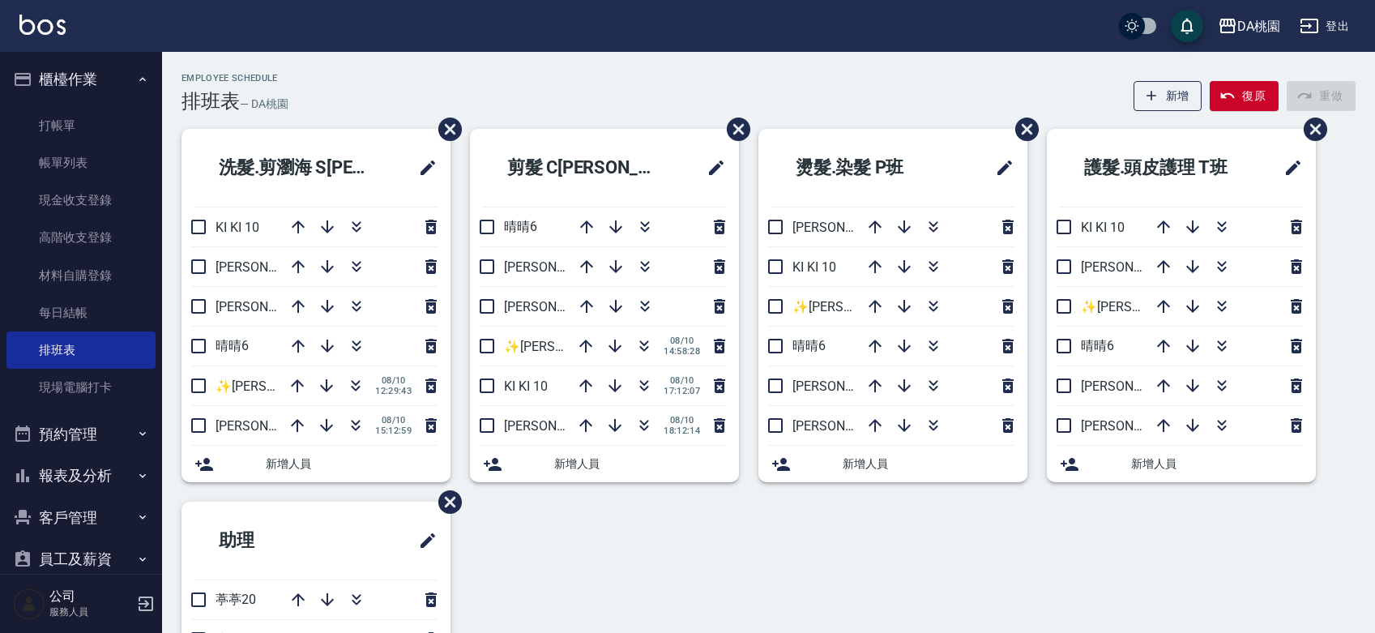
scroll to position [90, 0]
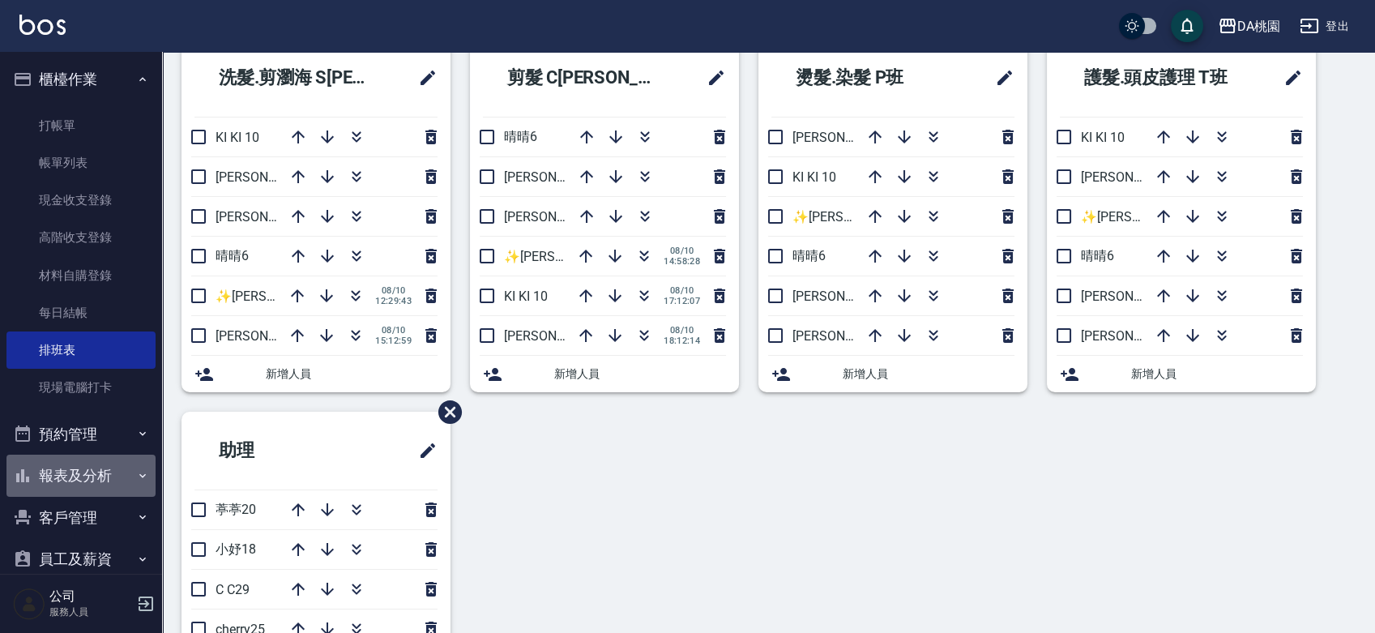
click at [97, 475] on button "報表及分析" at bounding box center [80, 475] width 149 height 42
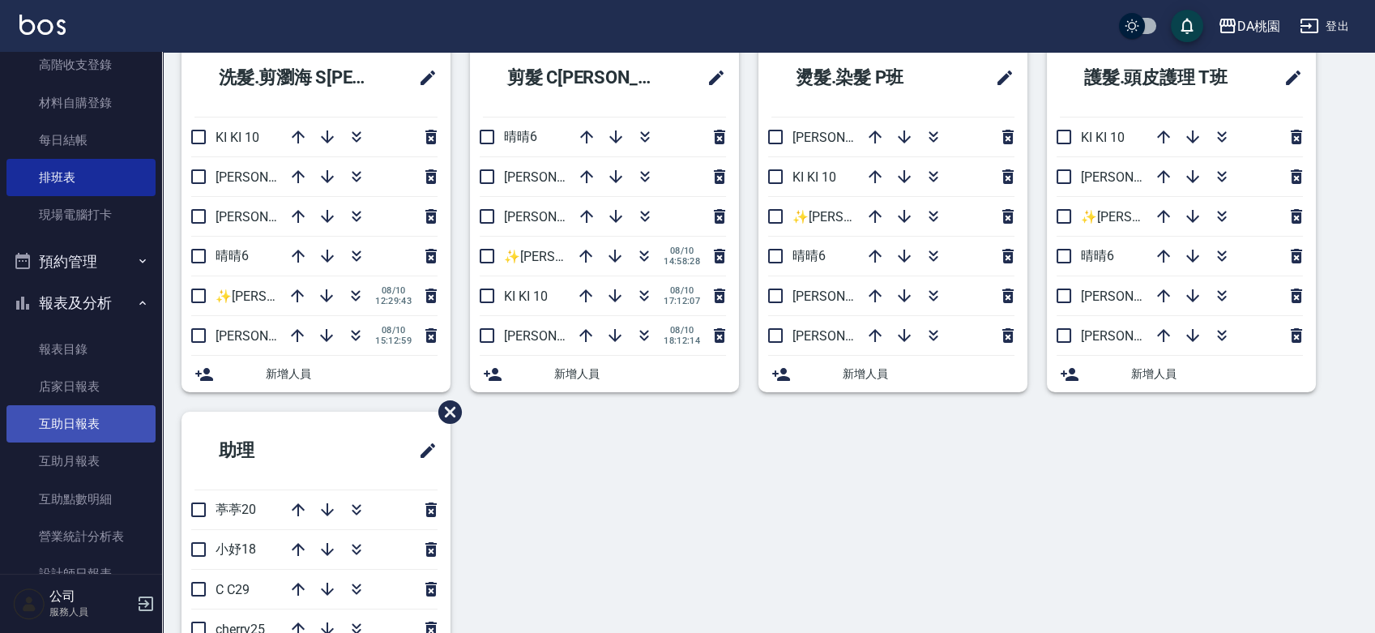
scroll to position [270, 0]
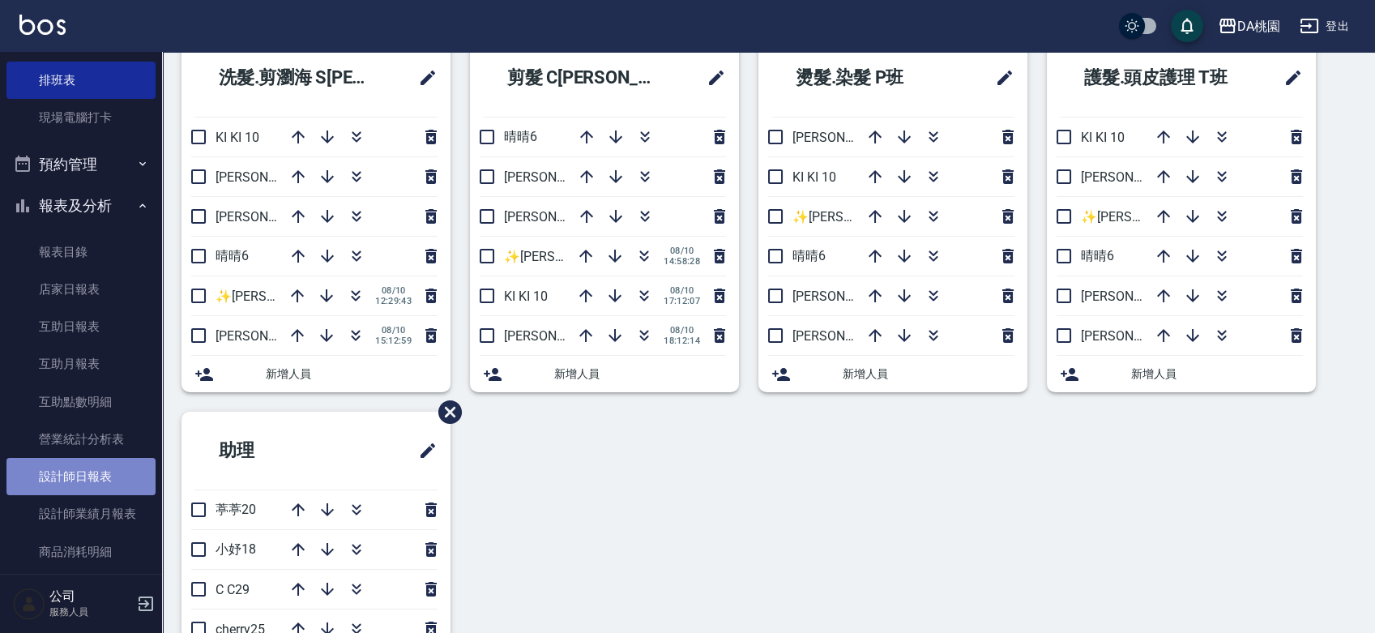
click at [97, 478] on link "設計師日報表" at bounding box center [80, 476] width 149 height 37
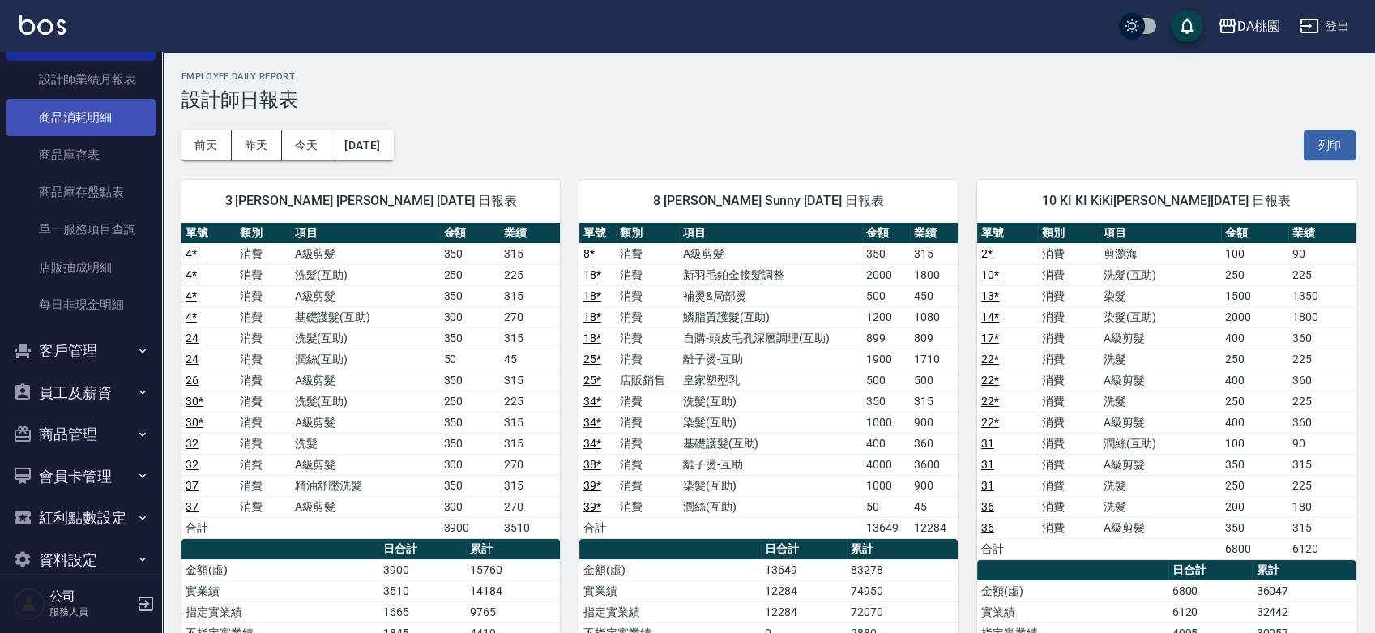
scroll to position [719, 0]
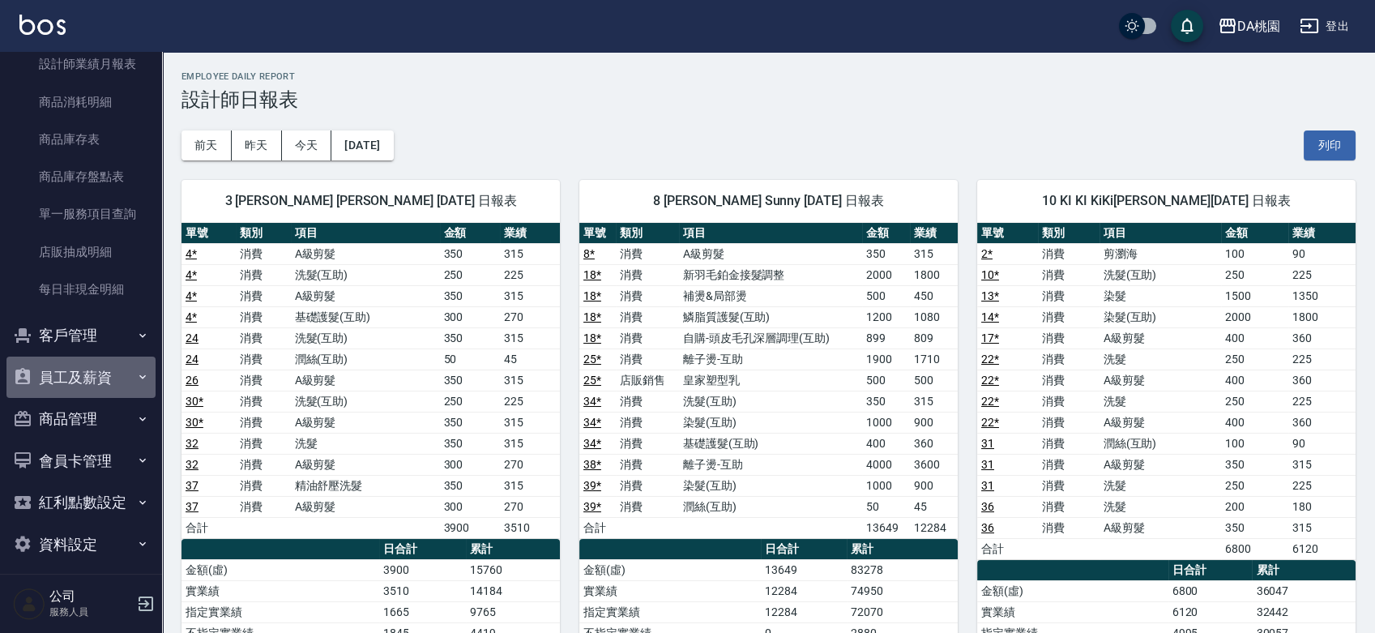
click at [82, 374] on button "員工及薪資" at bounding box center [80, 377] width 149 height 42
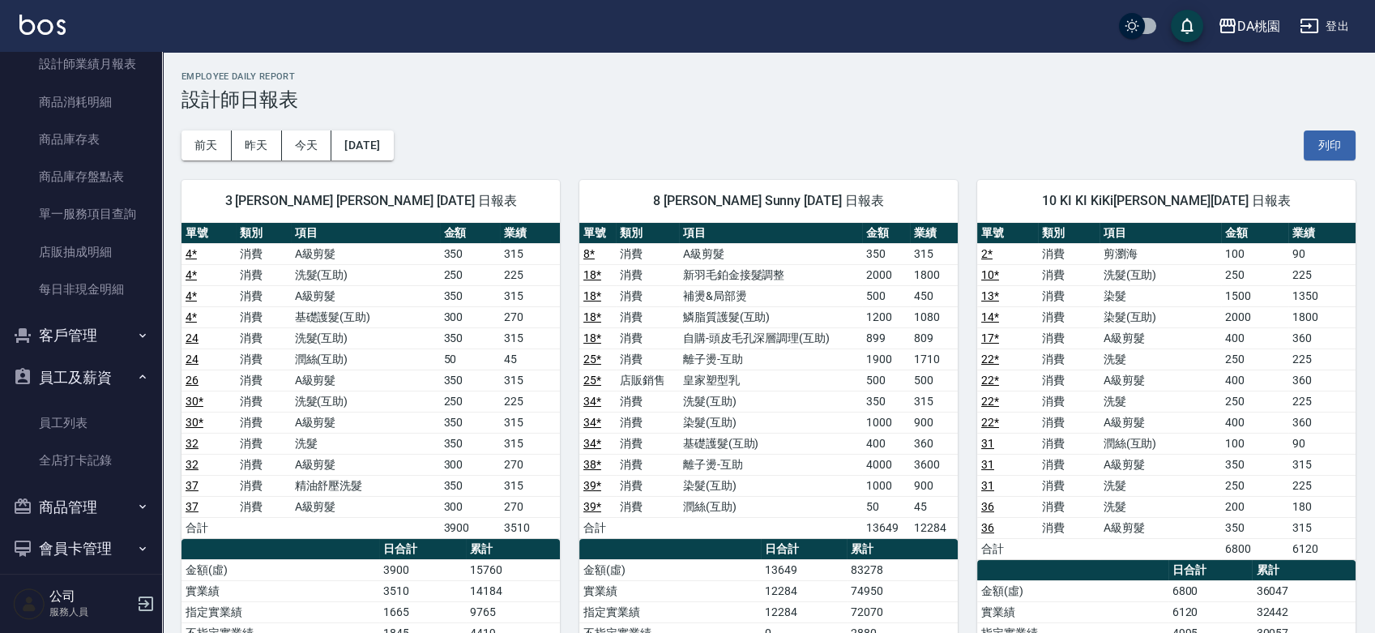
click at [89, 335] on button "客戶管理" at bounding box center [80, 335] width 149 height 42
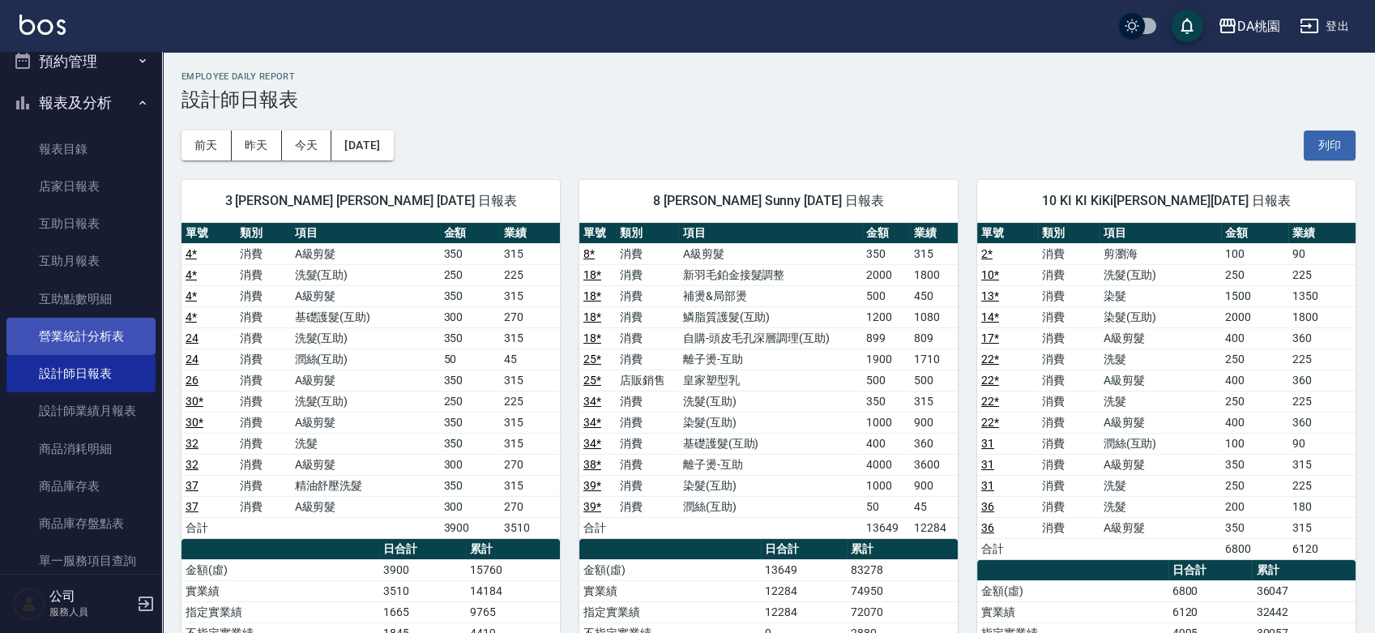
scroll to position [360, 0]
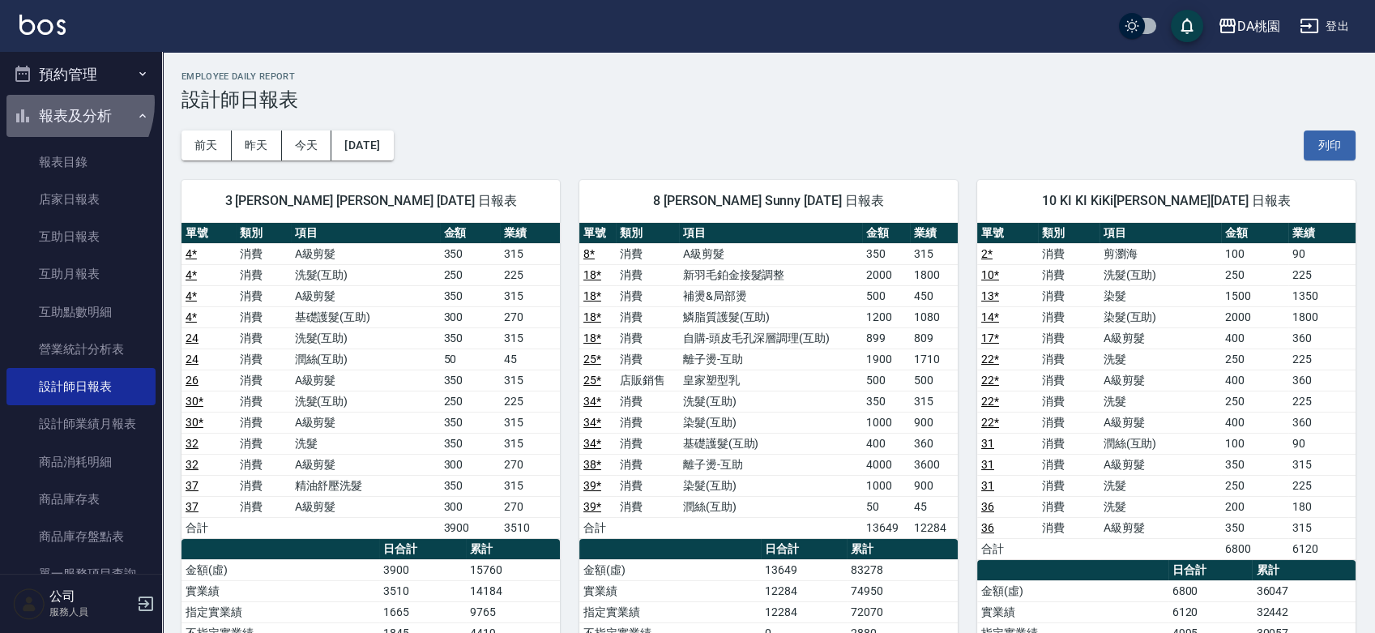
click at [60, 104] on button "報表及分析" at bounding box center [80, 116] width 149 height 42
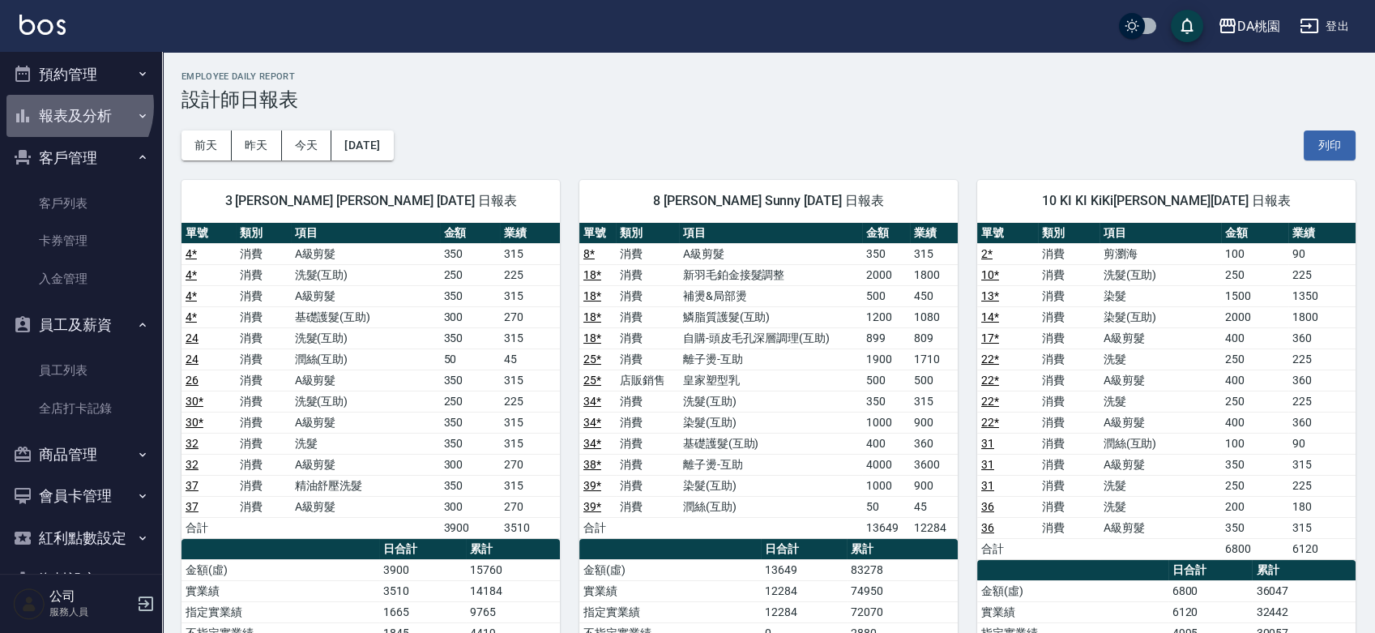
click at [68, 106] on button "報表及分析" at bounding box center [80, 116] width 149 height 42
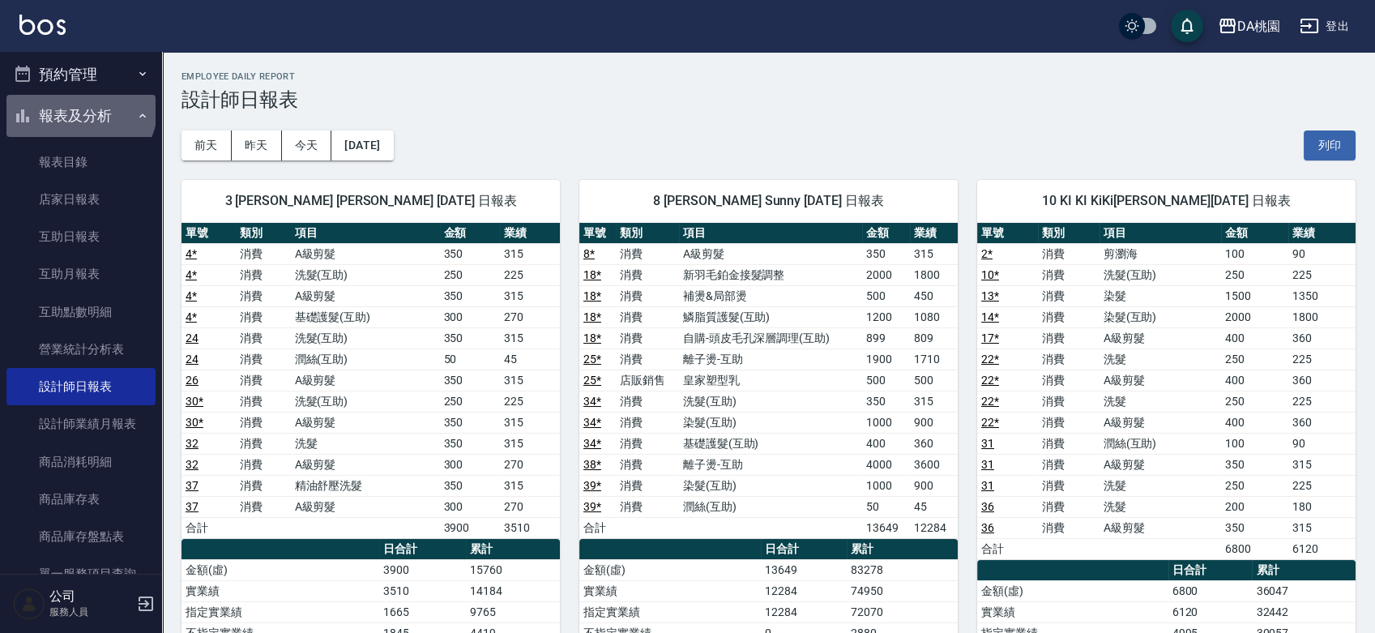
click at [79, 106] on button "報表及分析" at bounding box center [80, 116] width 149 height 42
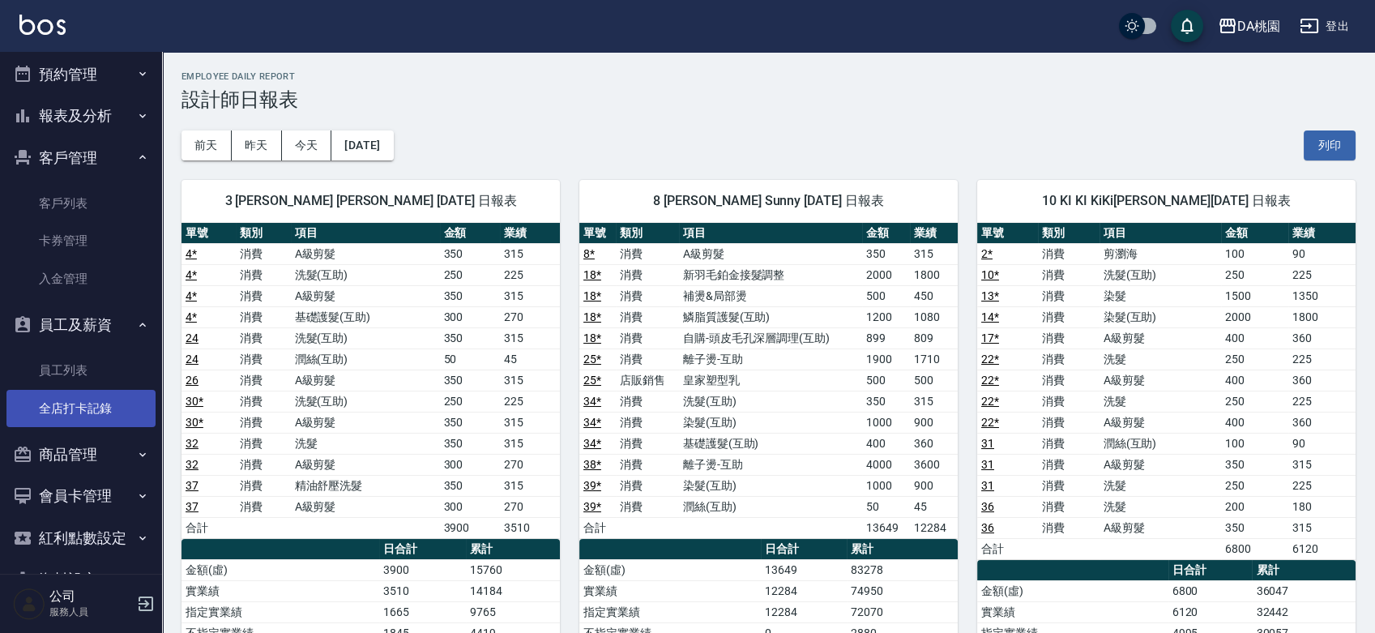
scroll to position [405, 0]
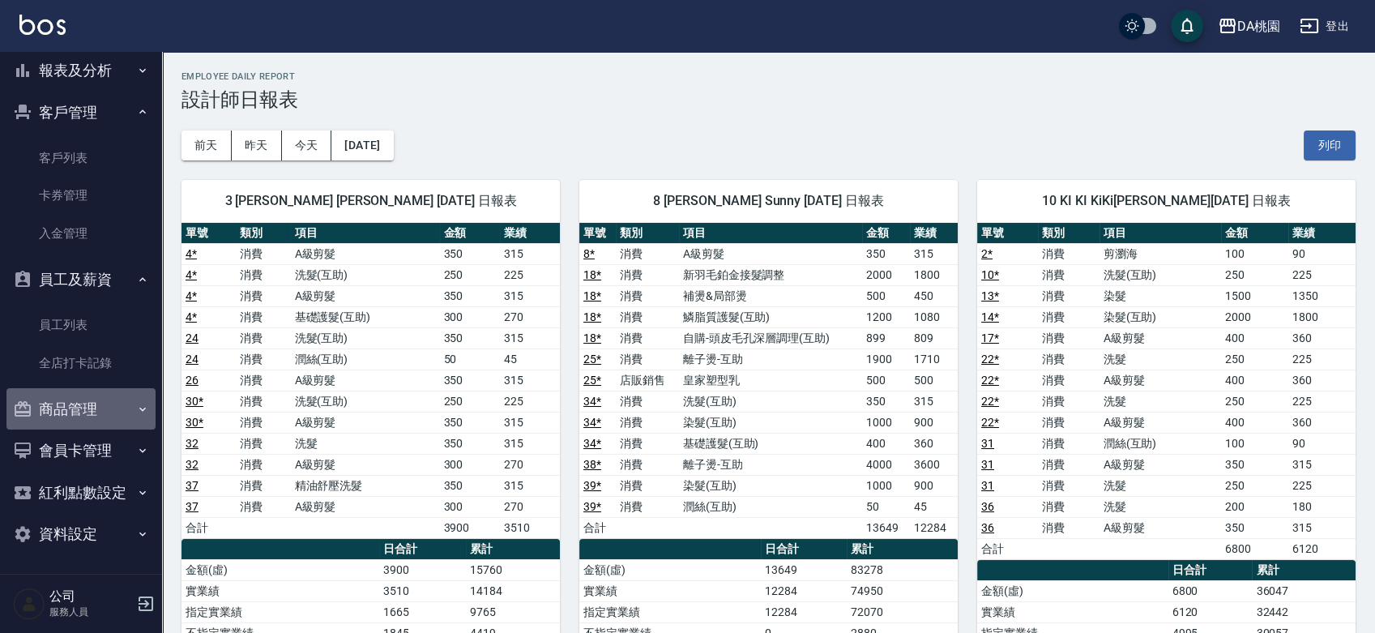
click at [81, 407] on button "商品管理" at bounding box center [80, 409] width 149 height 42
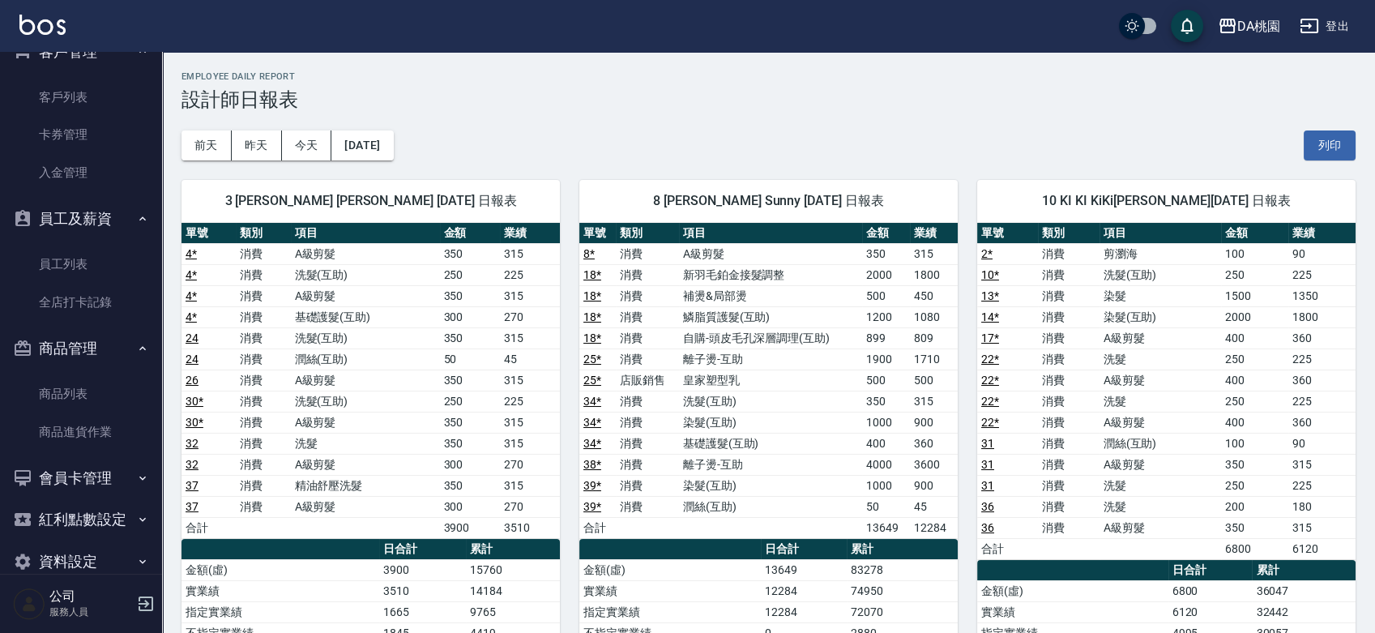
scroll to position [492, 0]
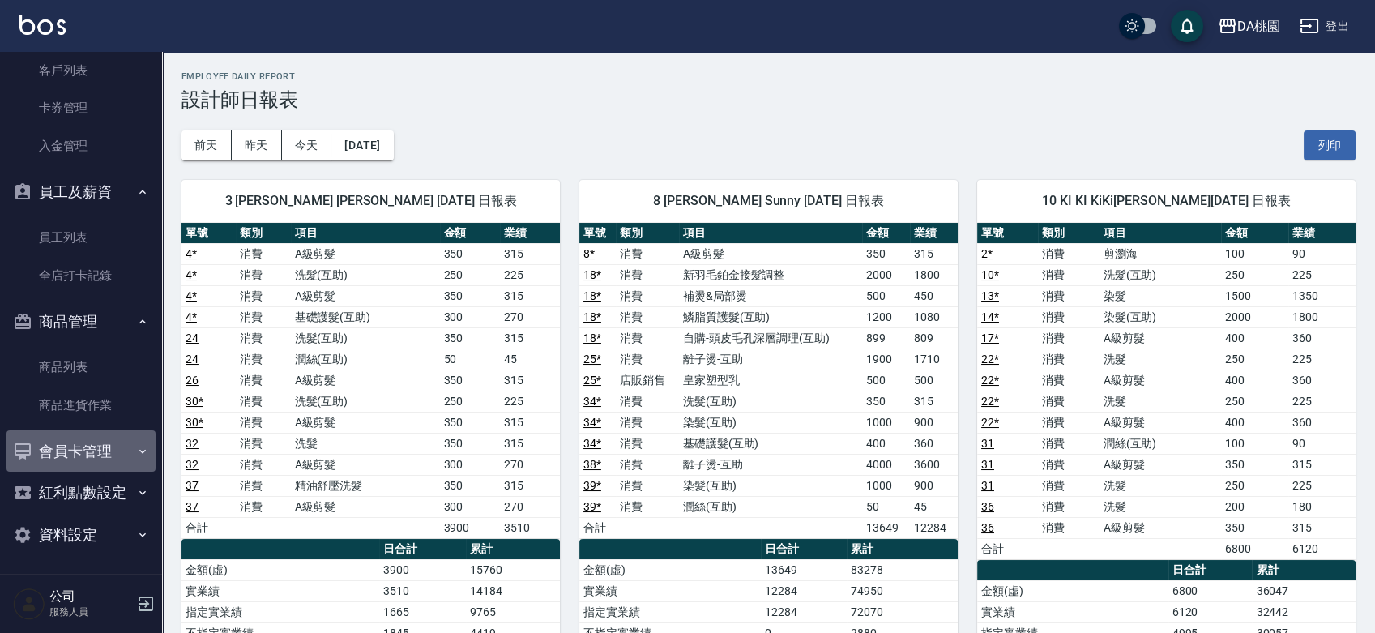
click at [87, 450] on button "會員卡管理" at bounding box center [80, 451] width 149 height 42
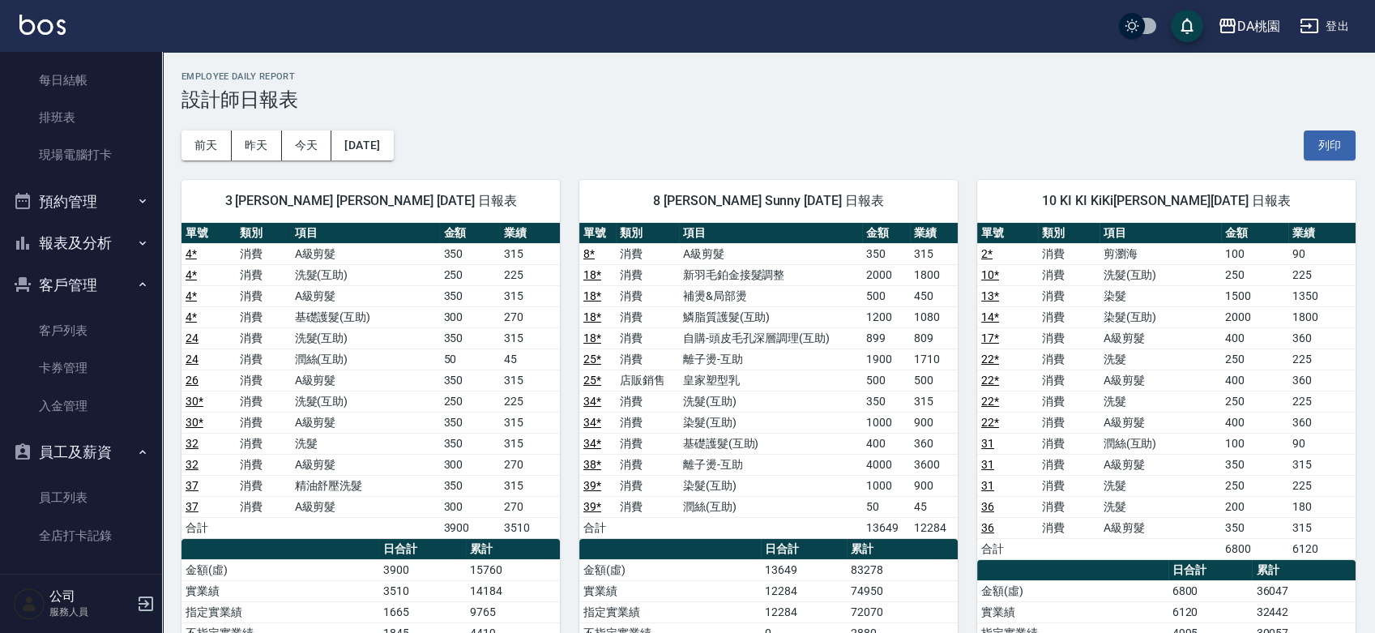
scroll to position [40, 0]
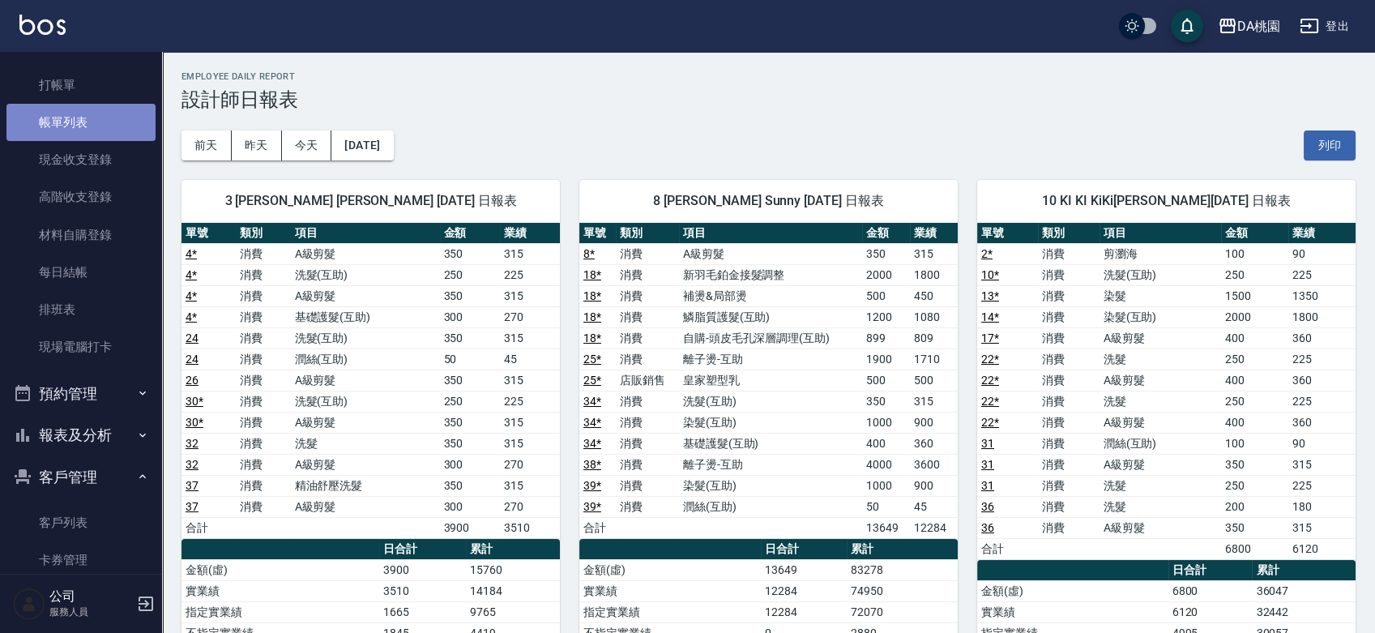
click at [91, 131] on link "帳單列表" at bounding box center [80, 122] width 149 height 37
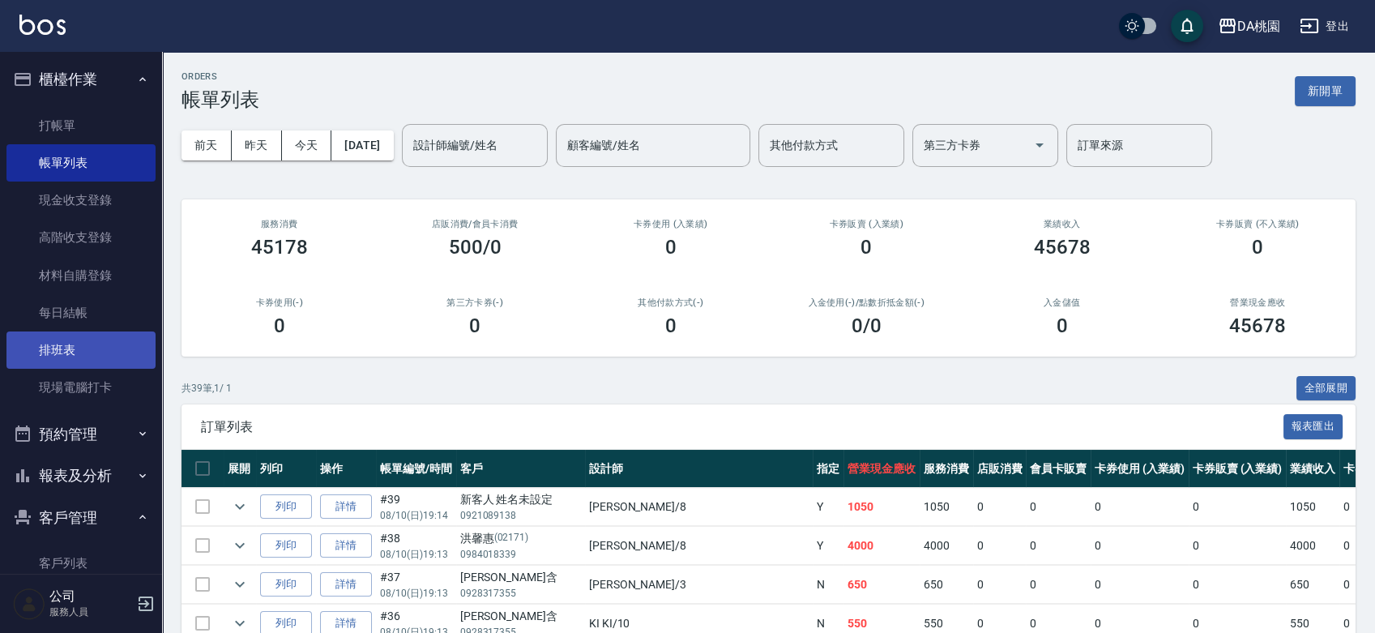
scroll to position [270, 0]
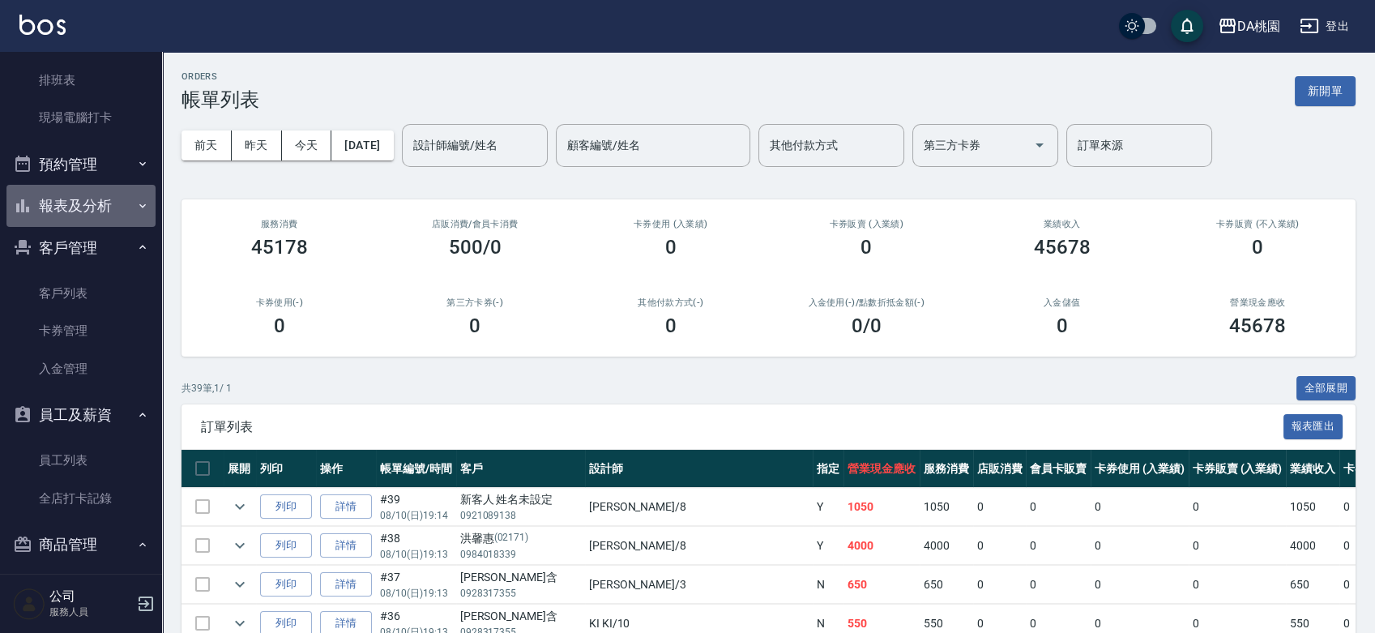
click at [104, 198] on button "報表及分析" at bounding box center [80, 206] width 149 height 42
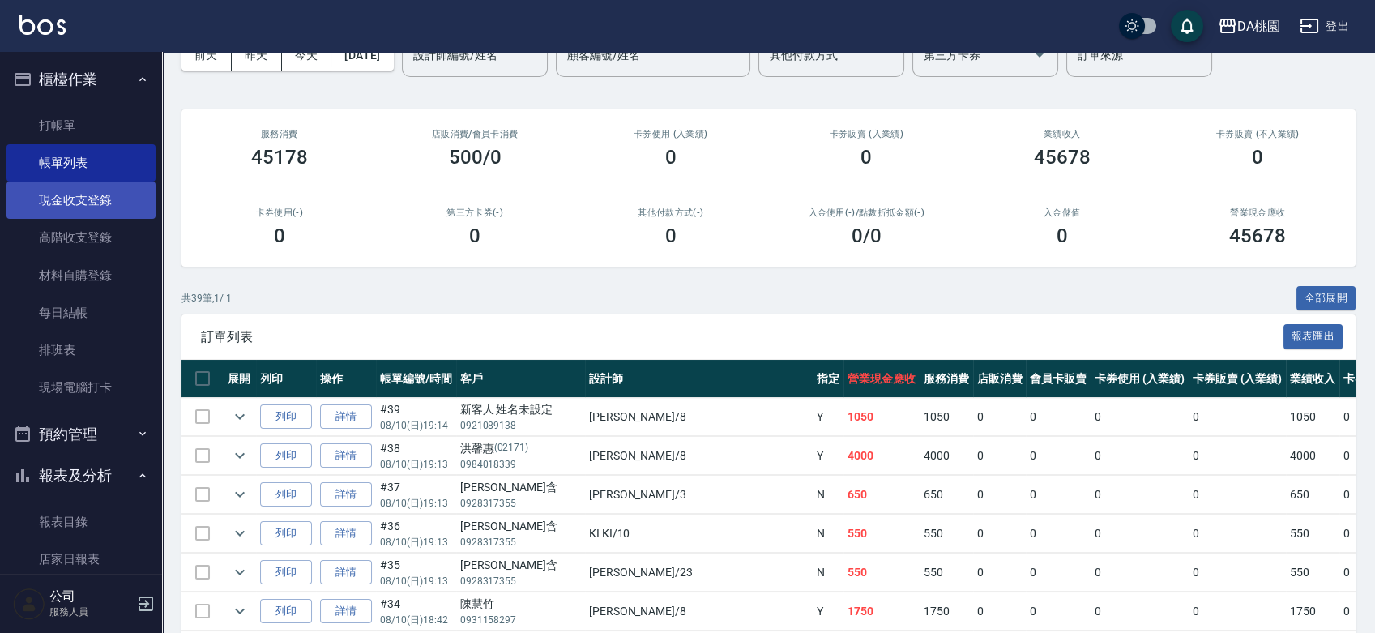
scroll to position [0, 0]
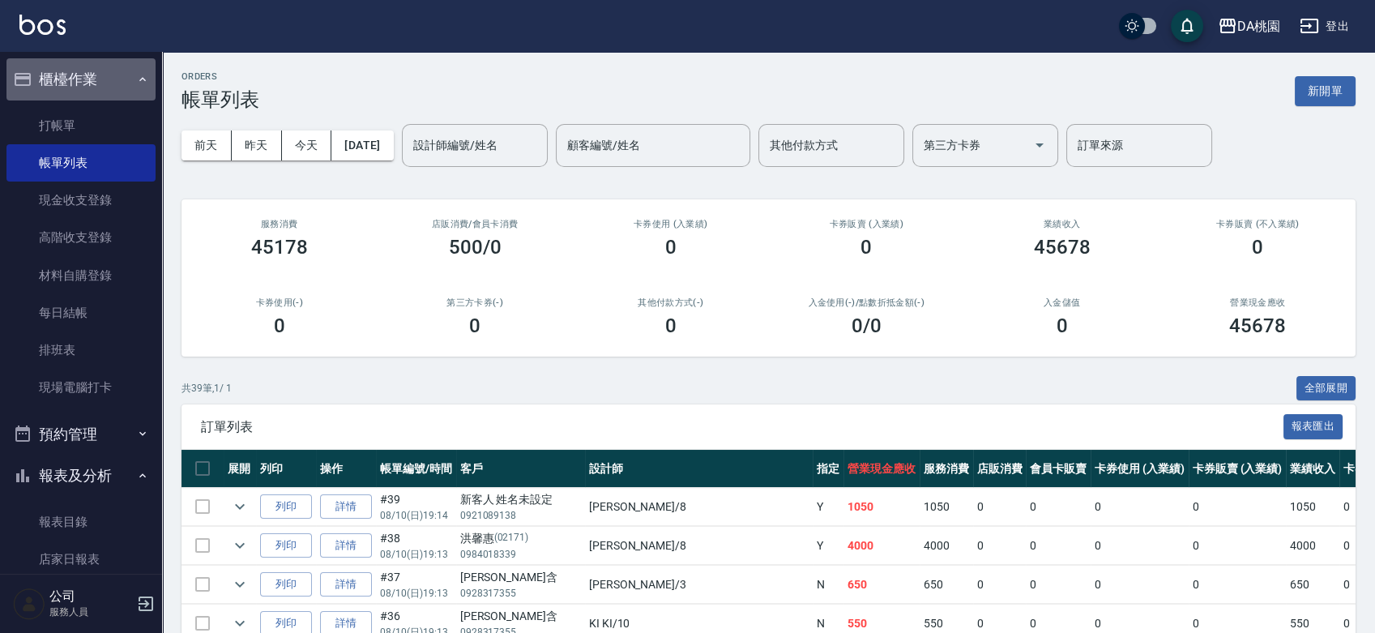
click at [83, 75] on button "櫃檯作業" at bounding box center [80, 79] width 149 height 42
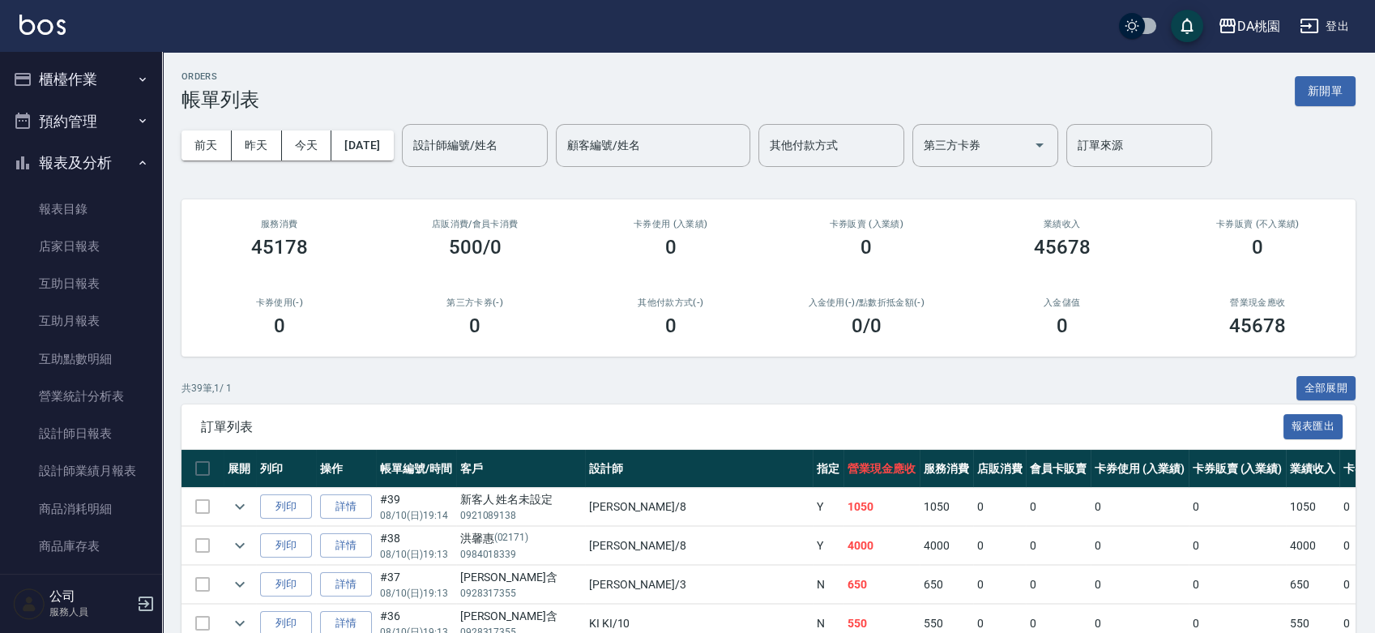
click at [86, 124] on button "預約管理" at bounding box center [80, 121] width 149 height 42
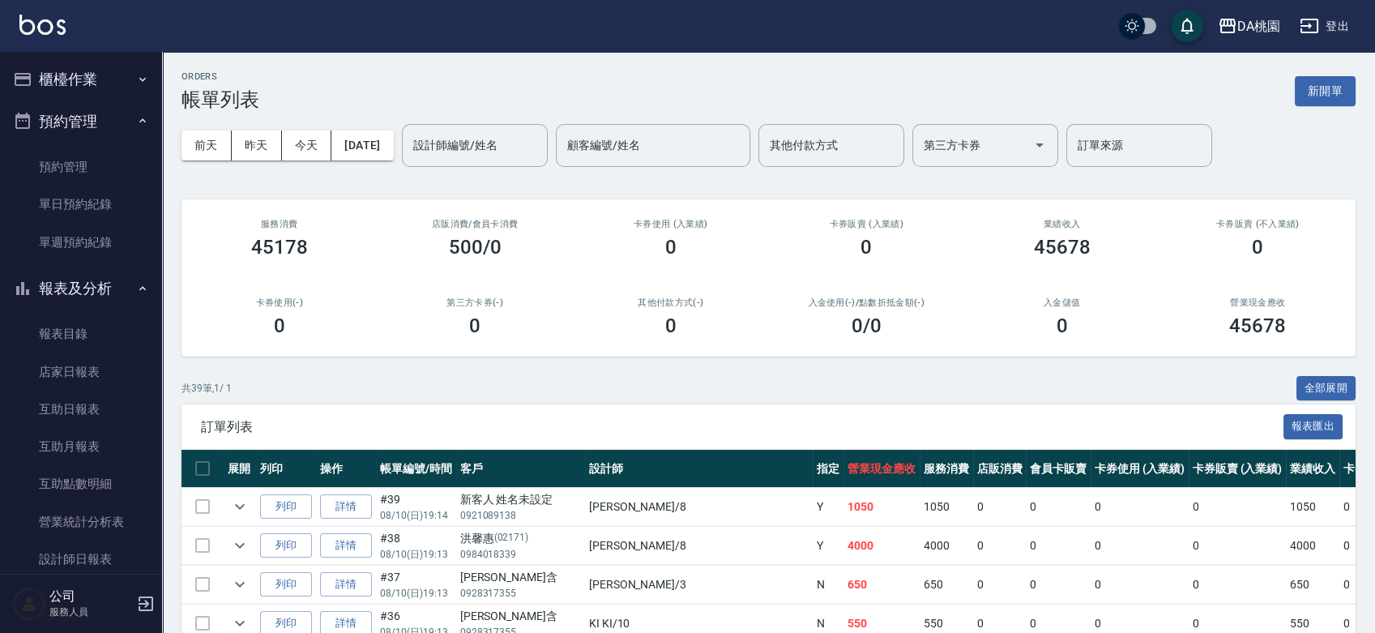
click at [86, 124] on button "預約管理" at bounding box center [80, 121] width 149 height 42
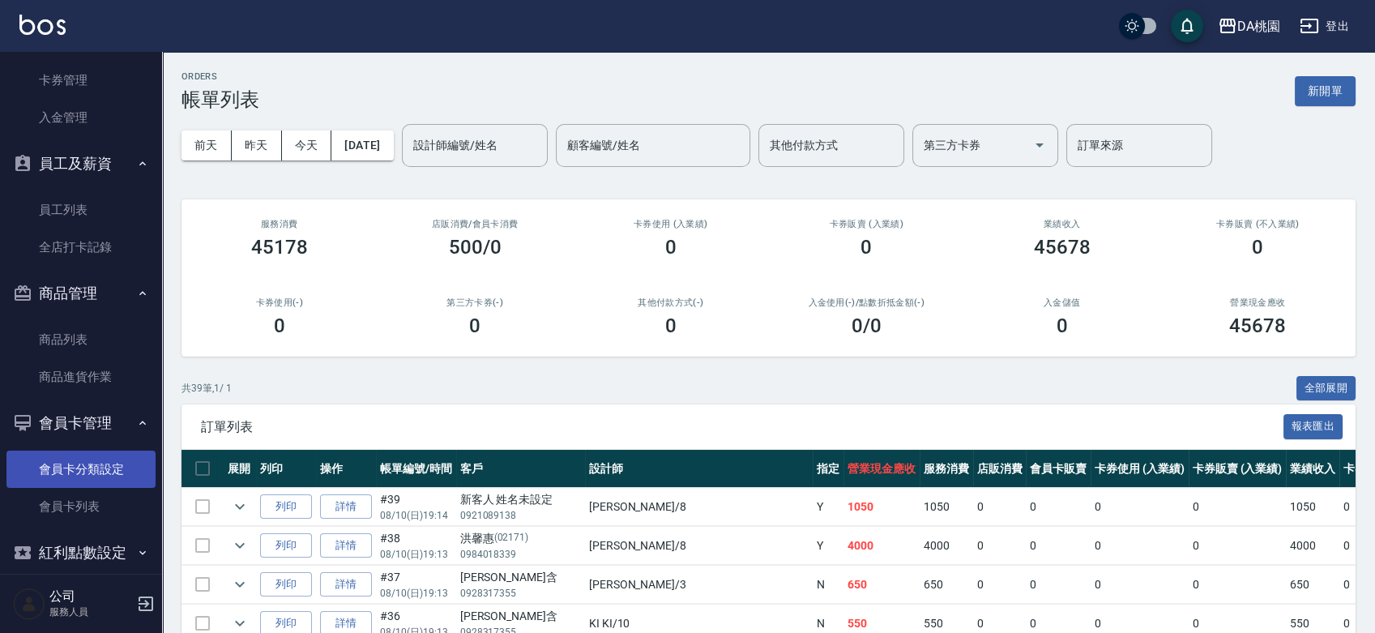
scroll to position [715, 0]
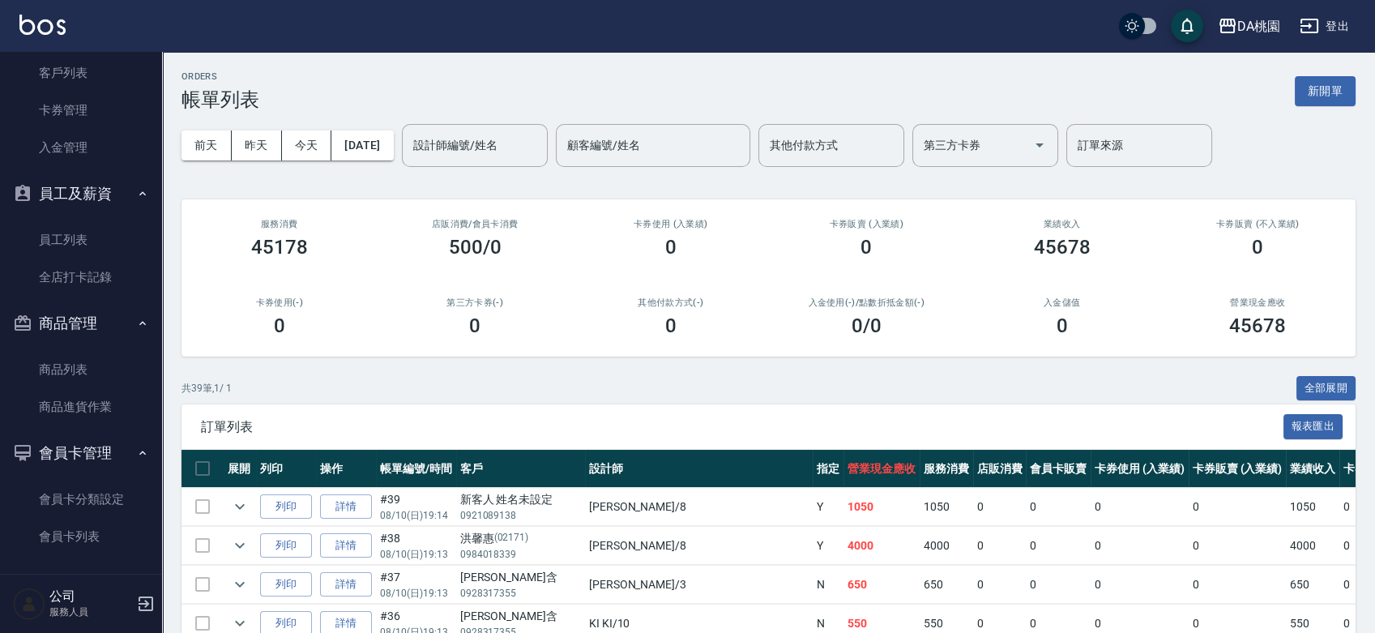
click at [87, 360] on link "商品列表" at bounding box center [80, 369] width 149 height 37
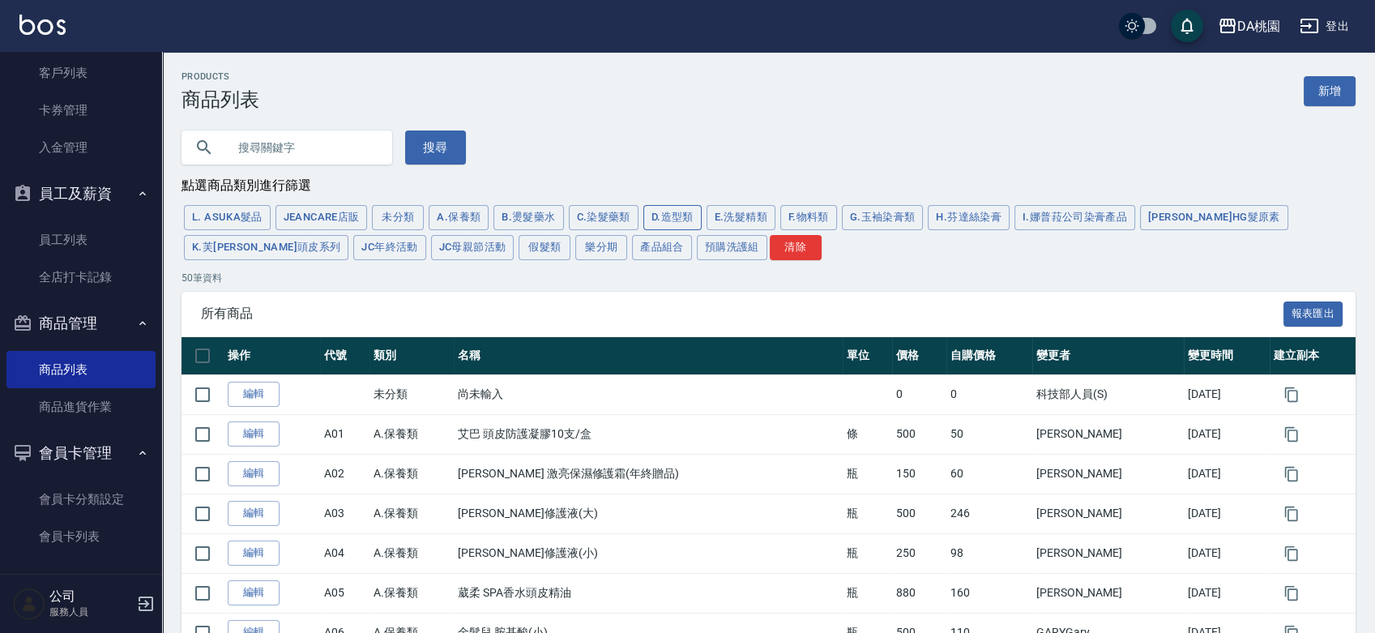
click at [684, 215] on button "D.造型類" at bounding box center [672, 217] width 58 height 25
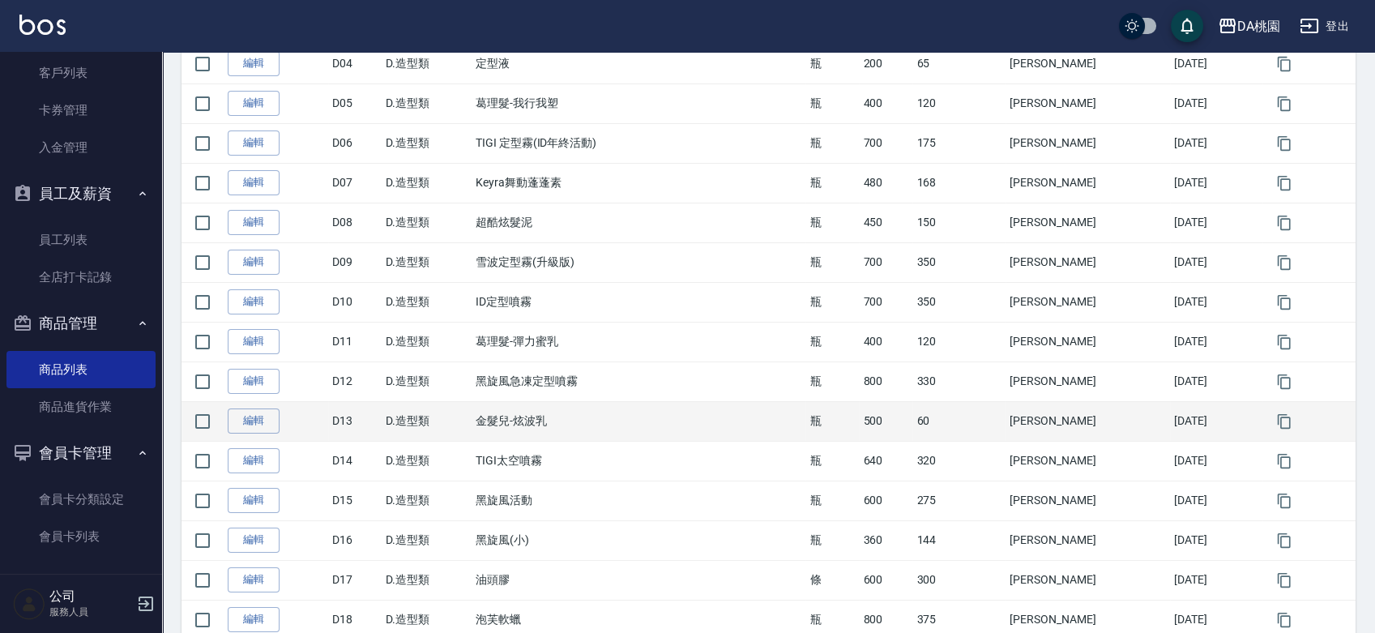
scroll to position [539, 0]
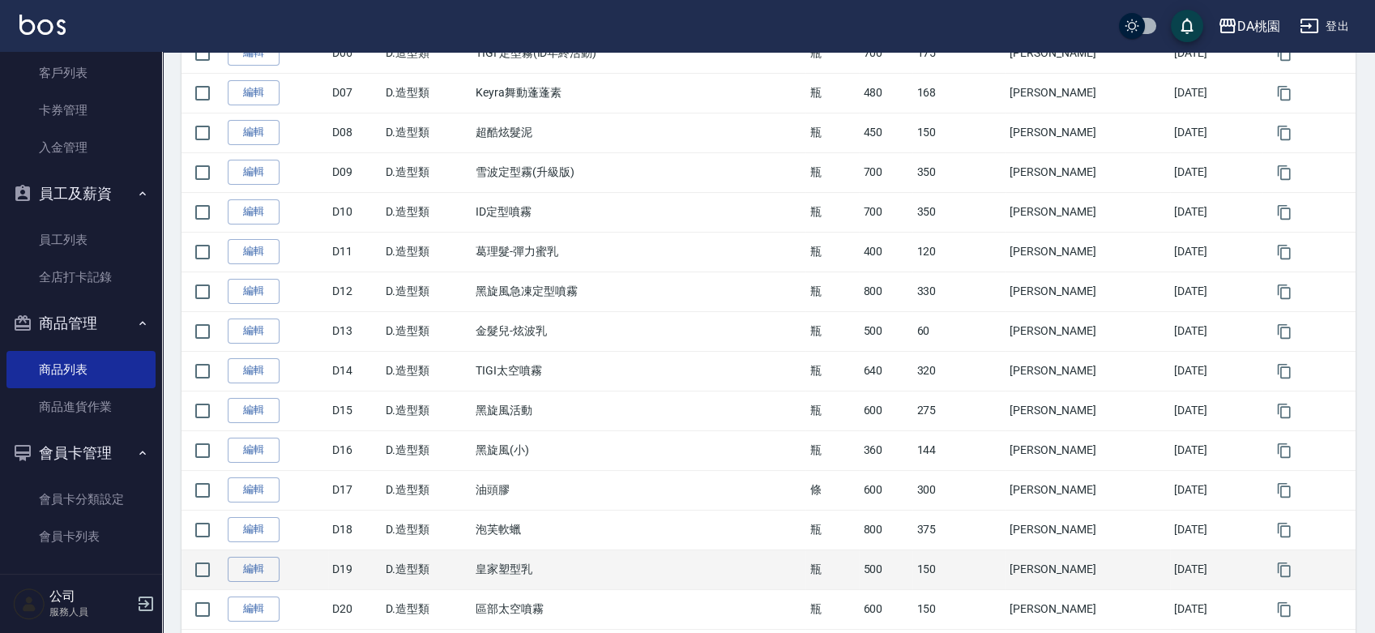
click at [565, 573] on td "皇家塑型乳" at bounding box center [638, 569] width 335 height 40
click at [253, 574] on link "編輯" at bounding box center [254, 568] width 52 height 25
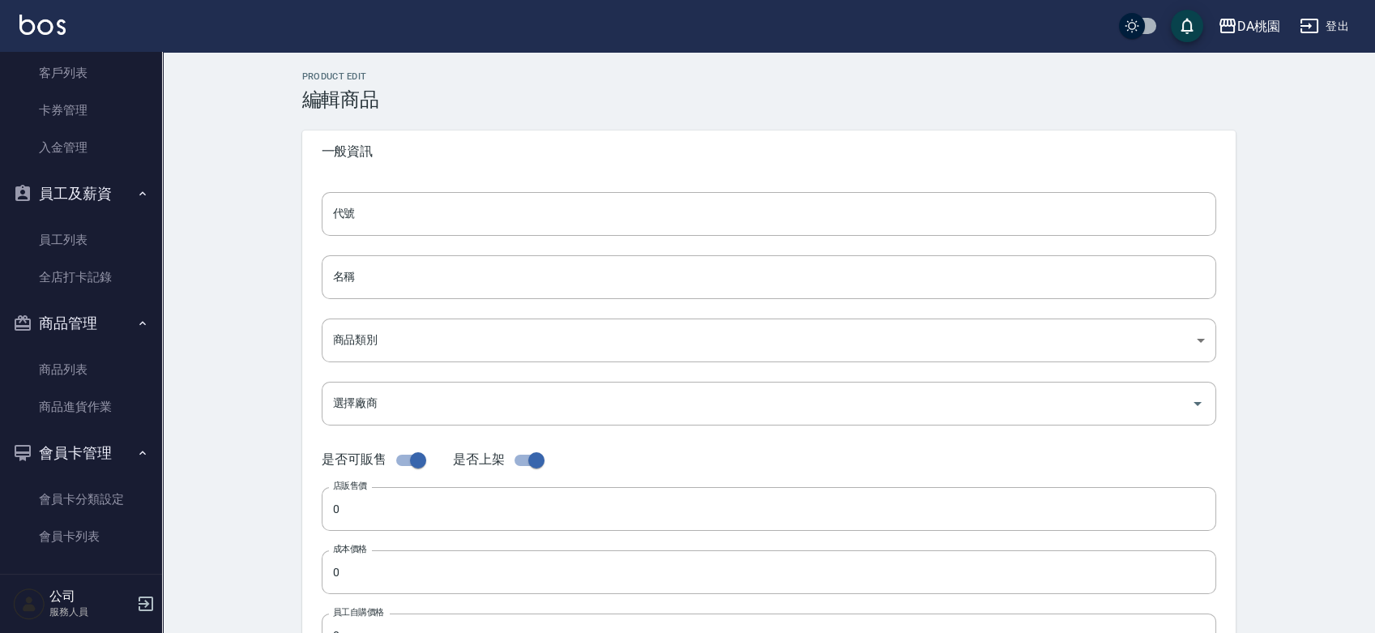
type input "D19"
type input "皇家塑型乳"
type input "8a388af0-0877-47e6-8bfd-0da349a34e77"
type input "500"
type input "150"
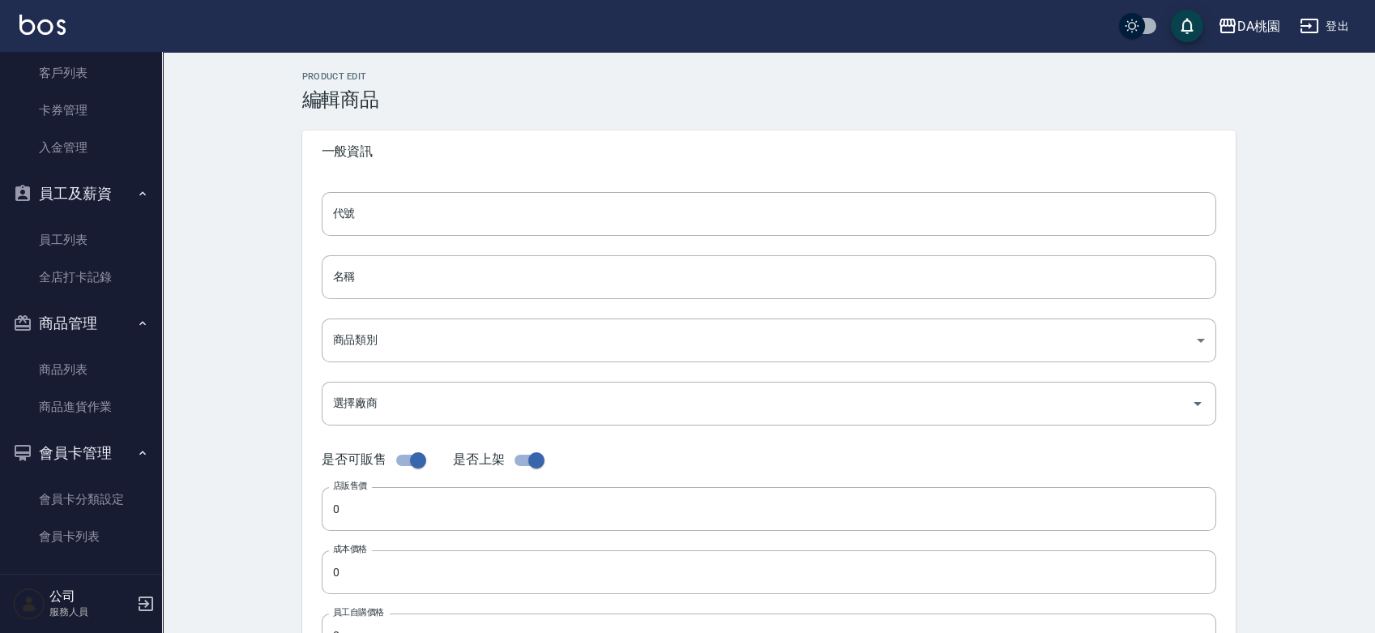
type input "150"
type input "瓶"
type input "UNSET"
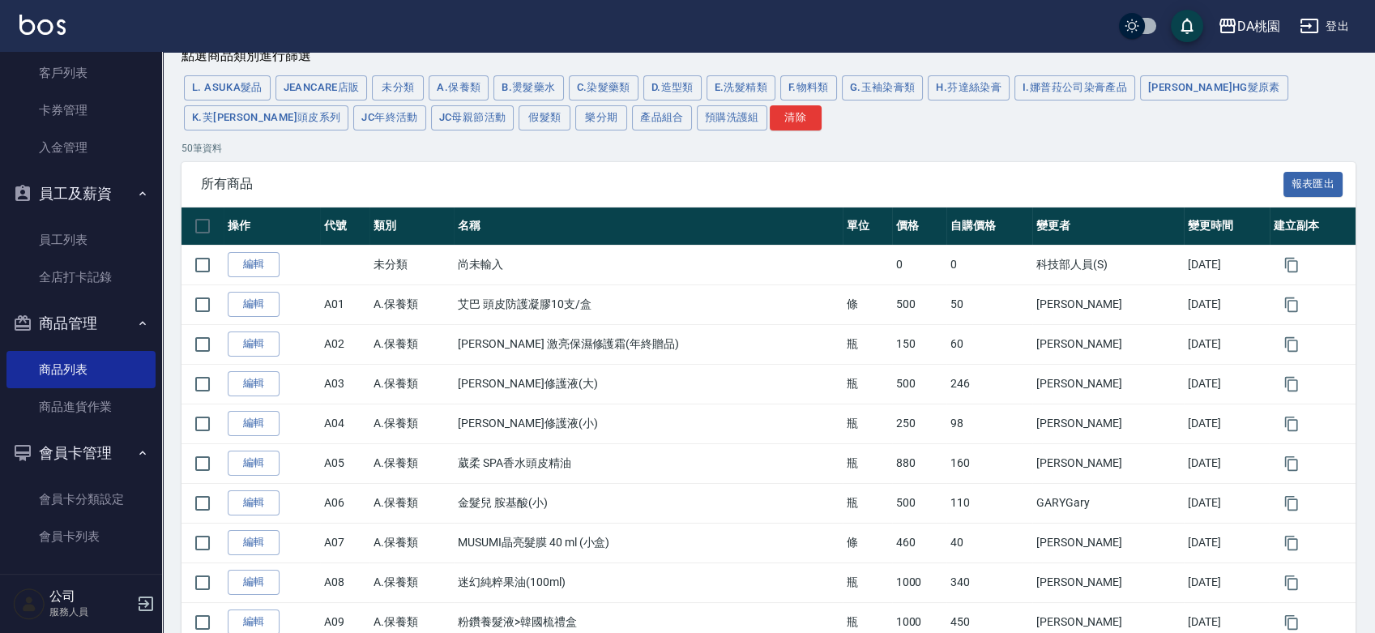
scroll to position [89, 0]
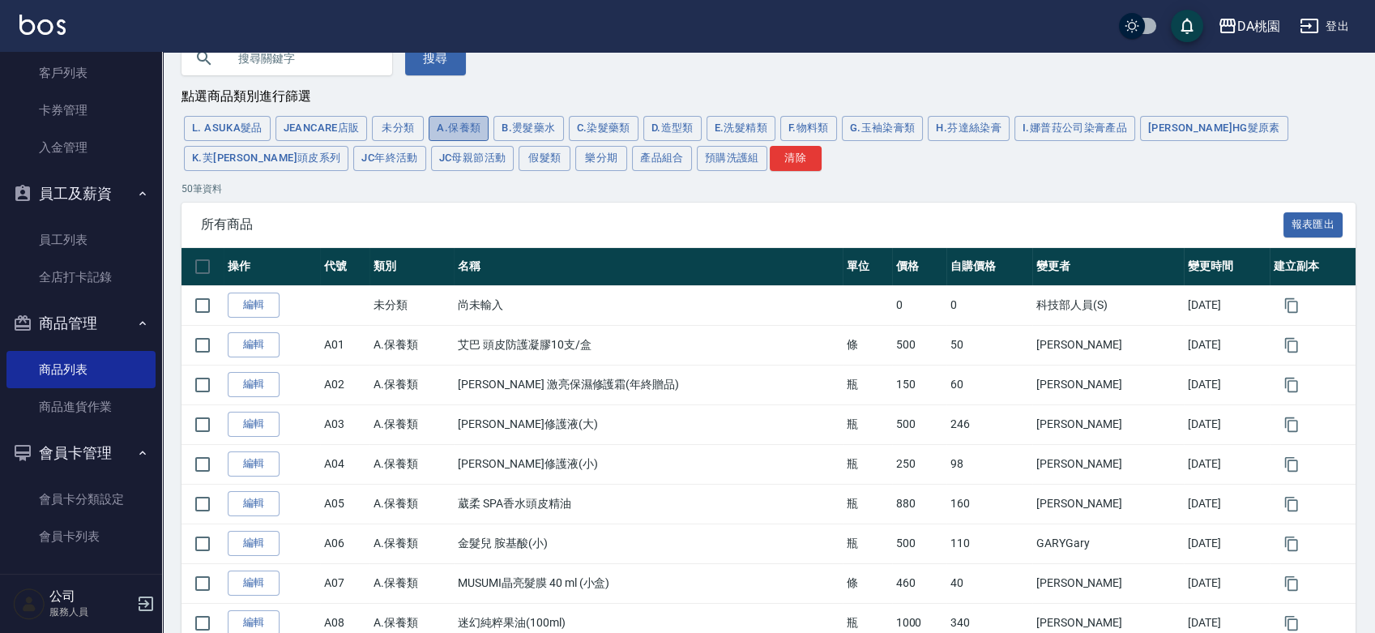
click at [454, 129] on button "A.保養類" at bounding box center [458, 128] width 60 height 25
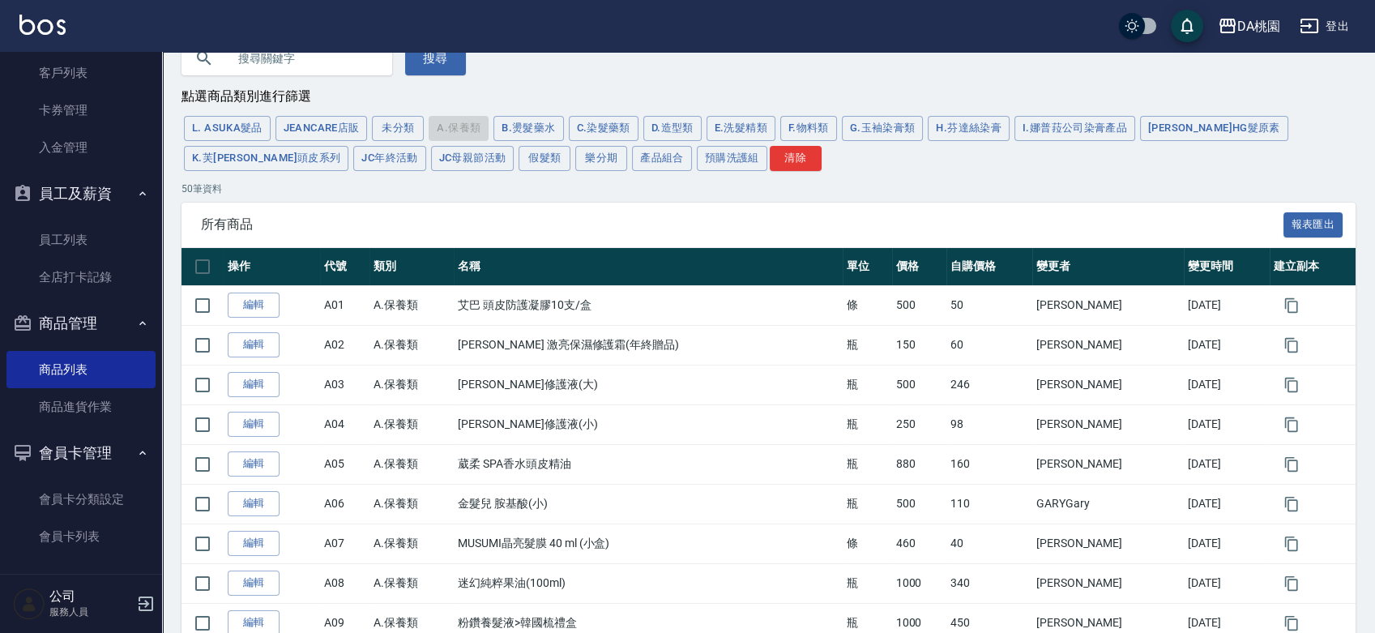
click at [454, 129] on div "L. ASUKA髮品 JeanCare店販 未分類 A.保養類 B.燙髮藥水 C.染髮藥類 D.造型類 E.洗髮精類 F.物料類 G.玉袖染膏類 H.芬達絲染…" at bounding box center [768, 143] width 1174 height 60
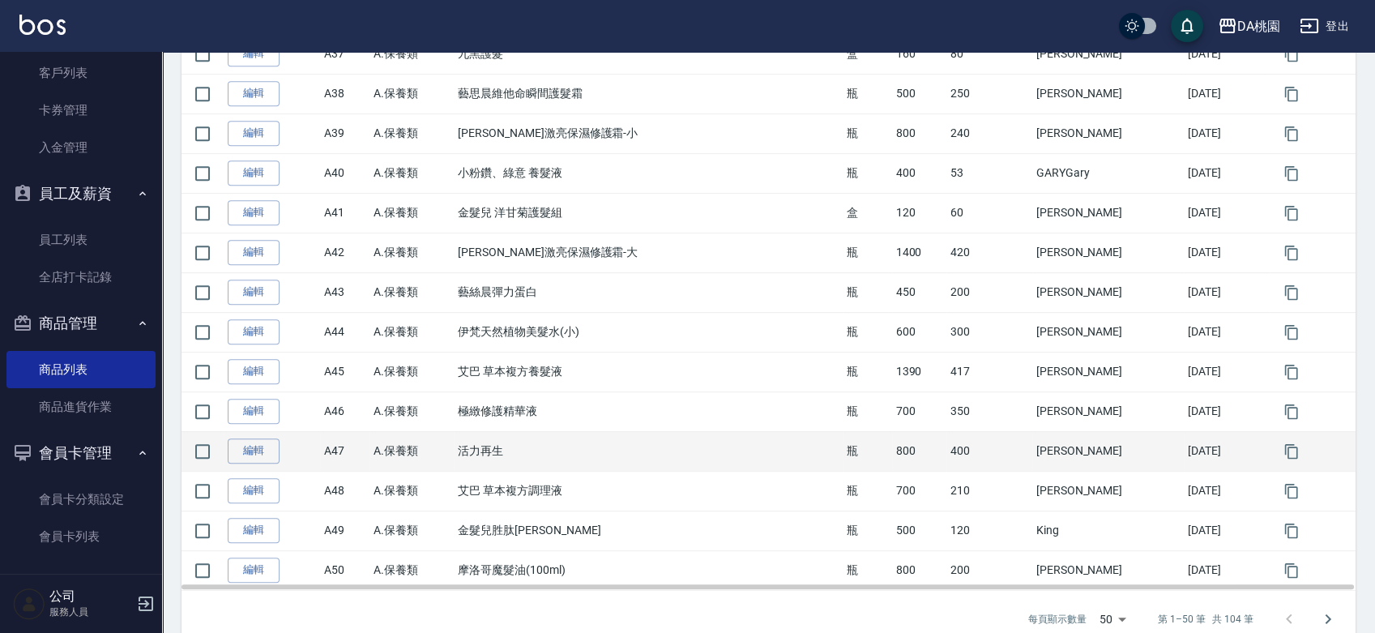
scroll to position [1799, 0]
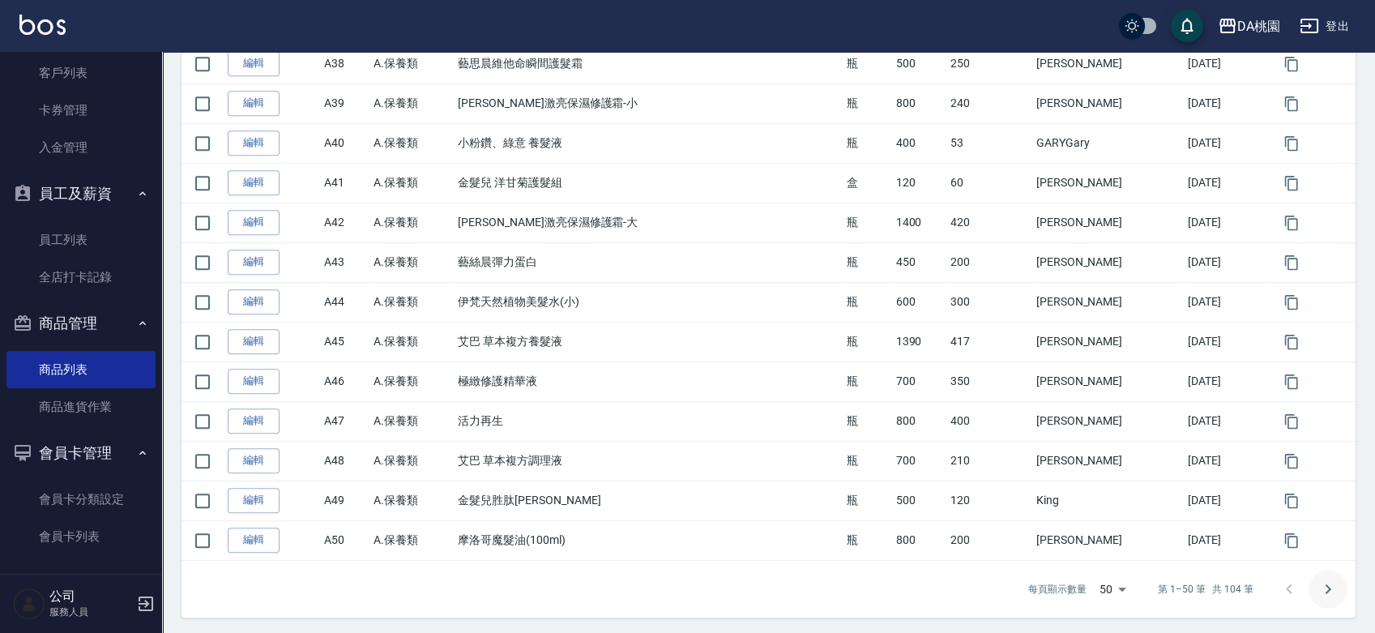
click at [1329, 590] on icon "Go to next page" at bounding box center [1327, 588] width 19 height 19
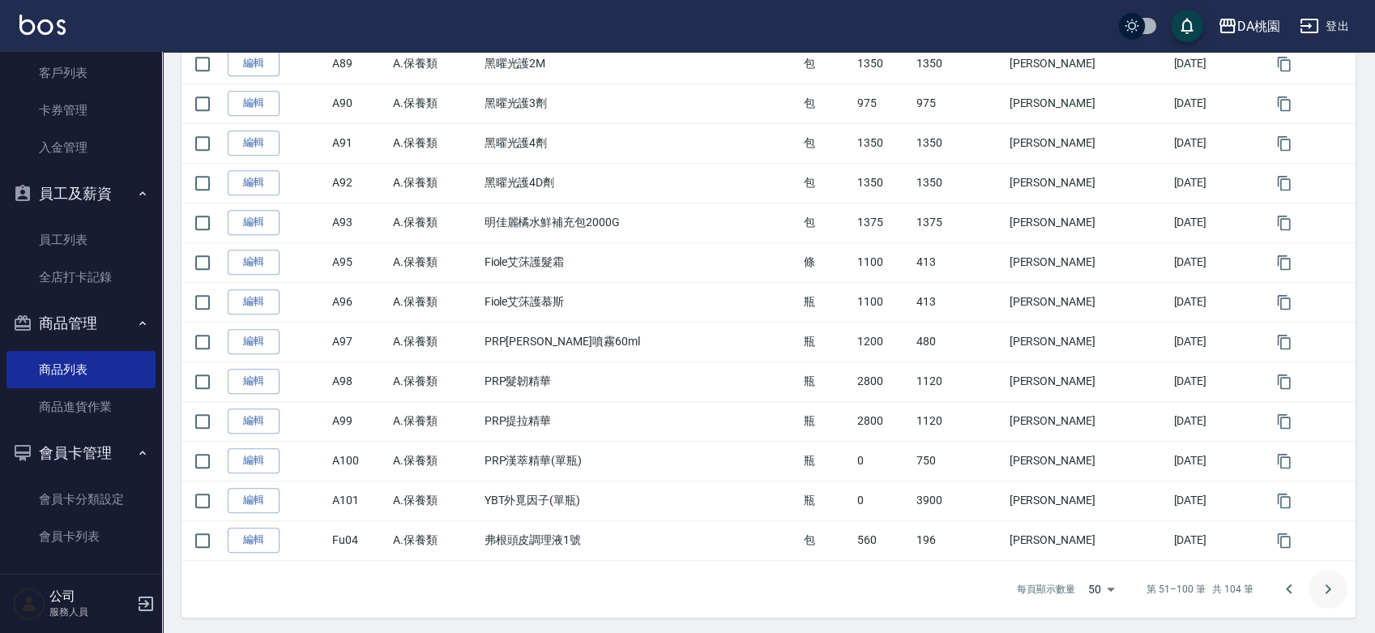
click at [1324, 583] on icon "Go to next page" at bounding box center [1327, 588] width 19 height 19
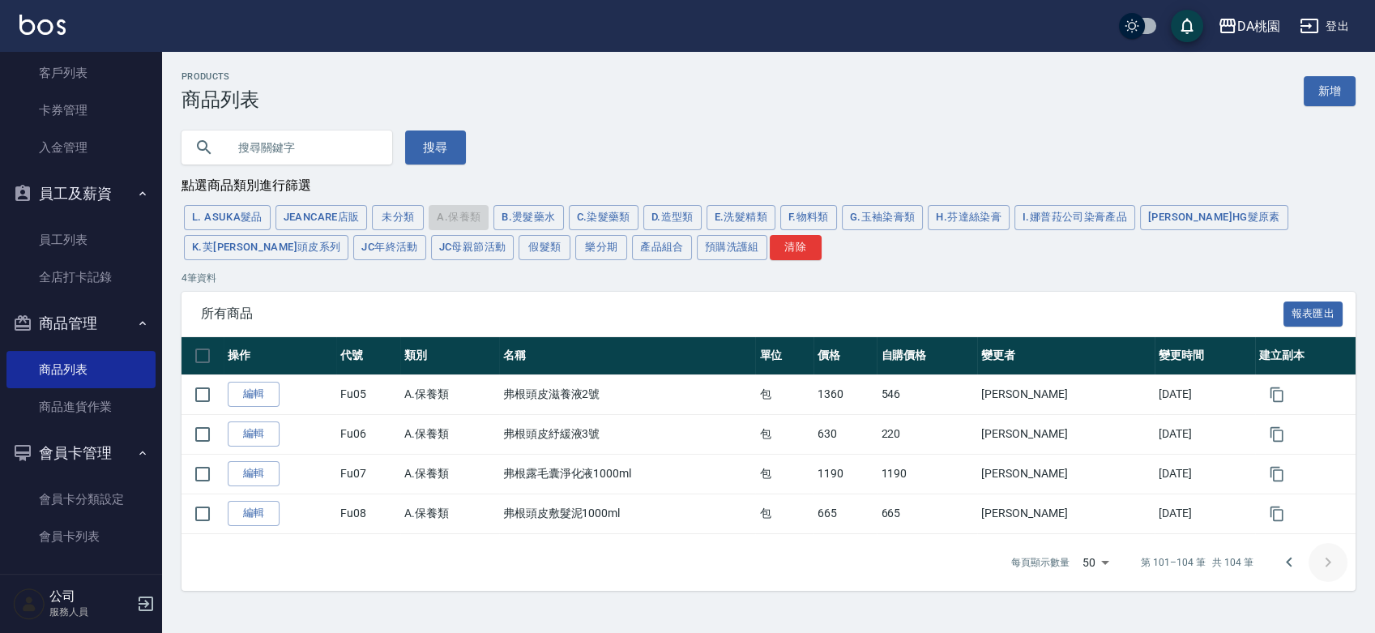
scroll to position [0, 0]
click at [1285, 565] on button "Go to previous page" at bounding box center [1296, 562] width 39 height 39
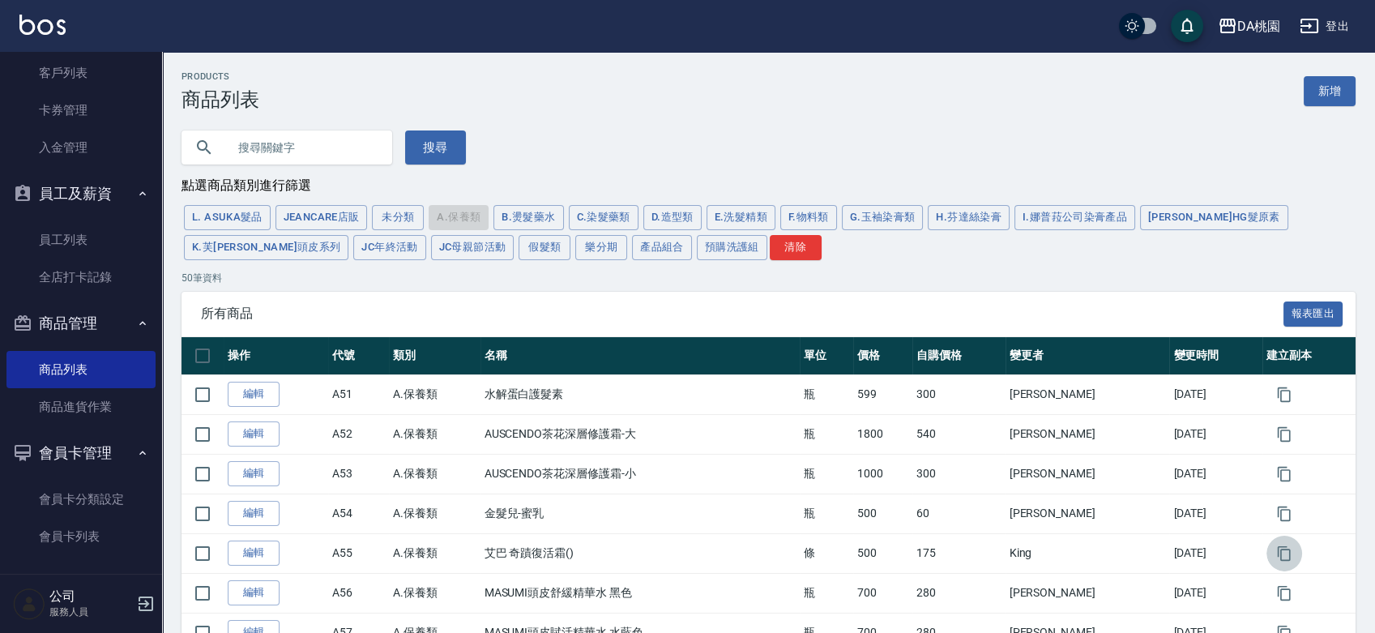
click at [1285, 565] on button "button" at bounding box center [1284, 553] width 36 height 36
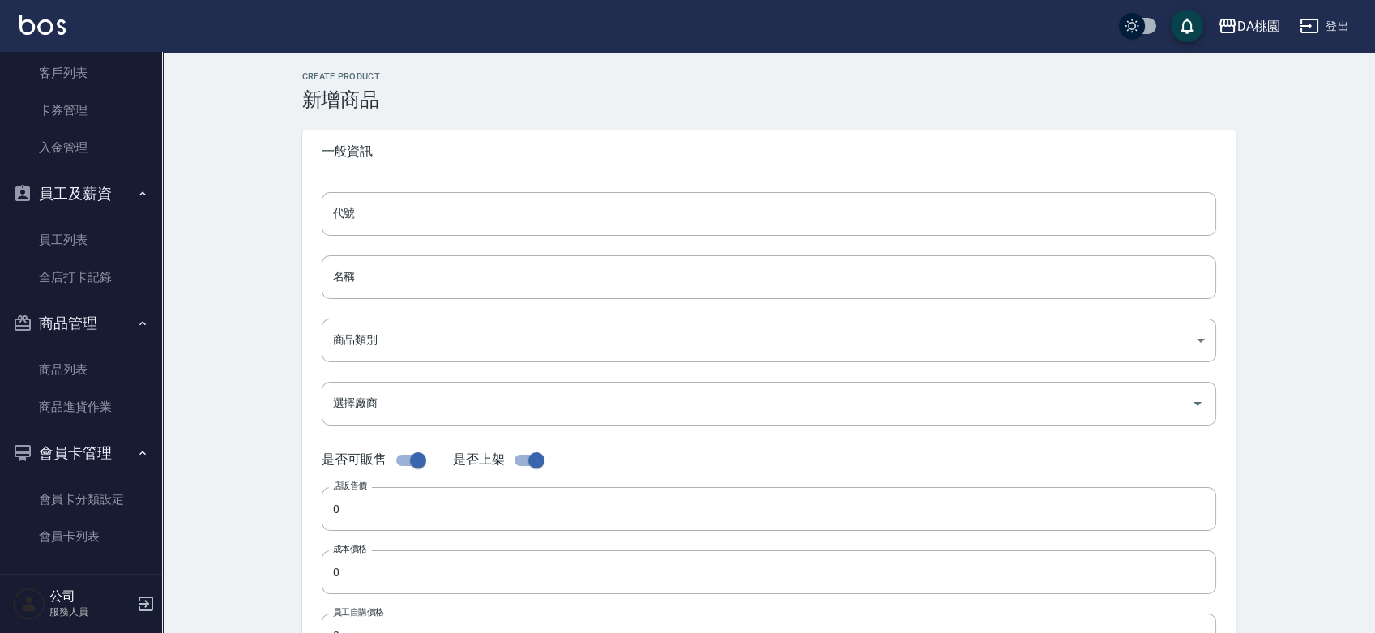
type input "A55的副本"
type input "艾巴 奇蹟復活霜()的副本"
type input "f60501b1-48c1-4469-9a00-df088bcdaf43"
type input "500"
type input "150"
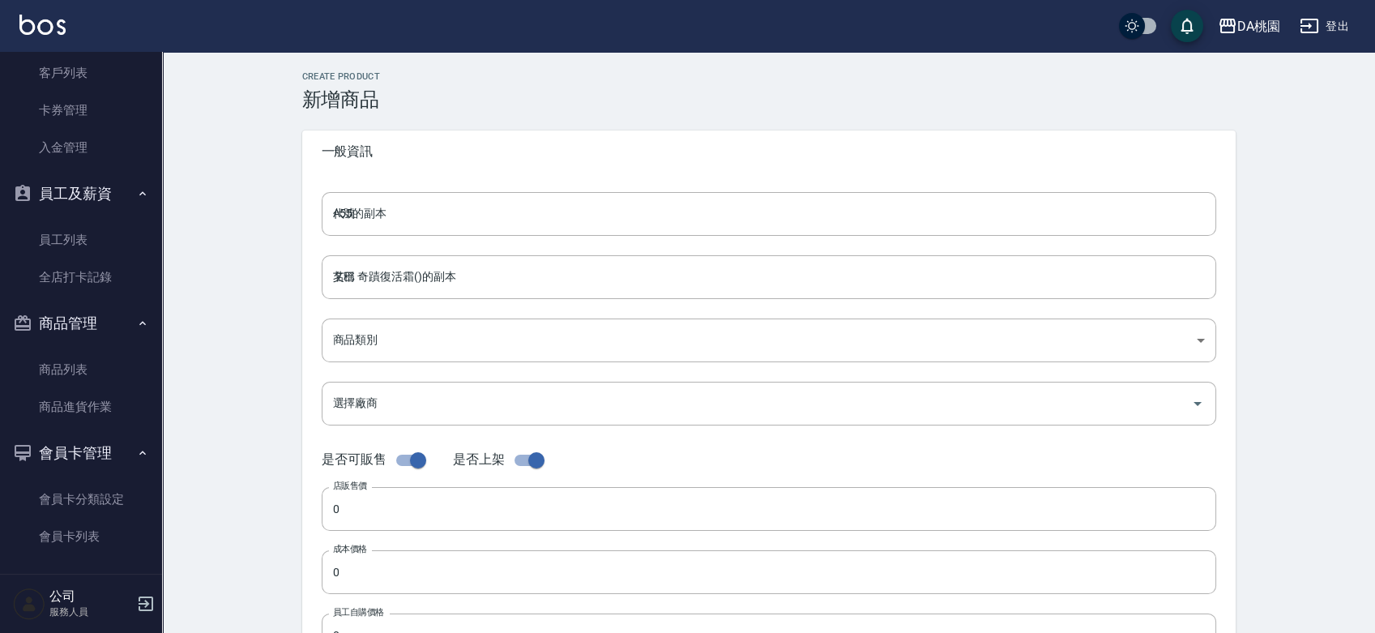
type input "175"
type input "條"
type input "UNSET"
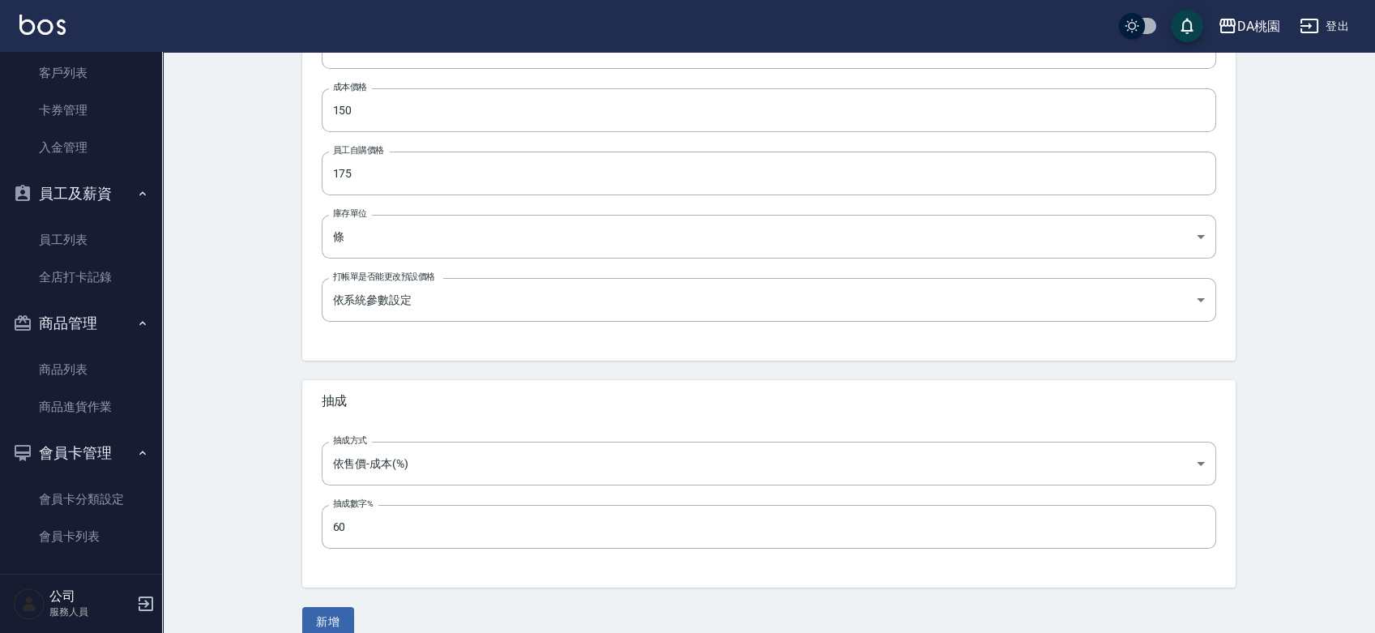
scroll to position [484, 0]
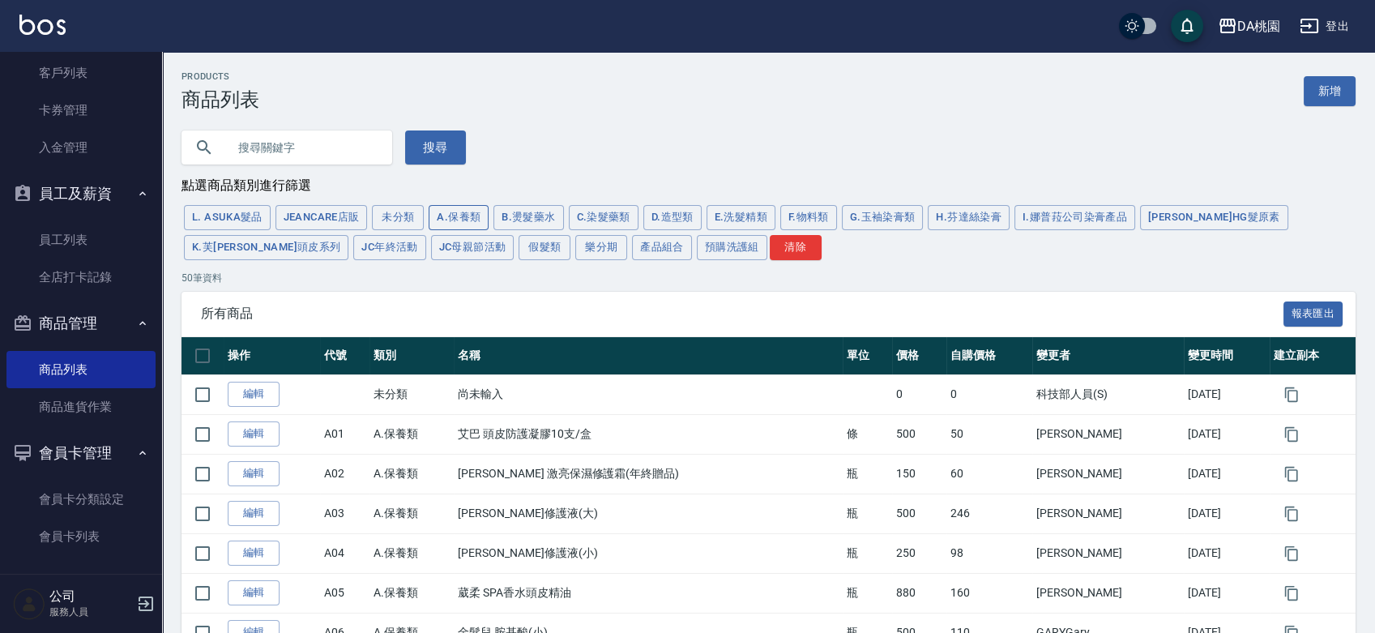
click at [459, 211] on button "A.保養類" at bounding box center [458, 217] width 60 height 25
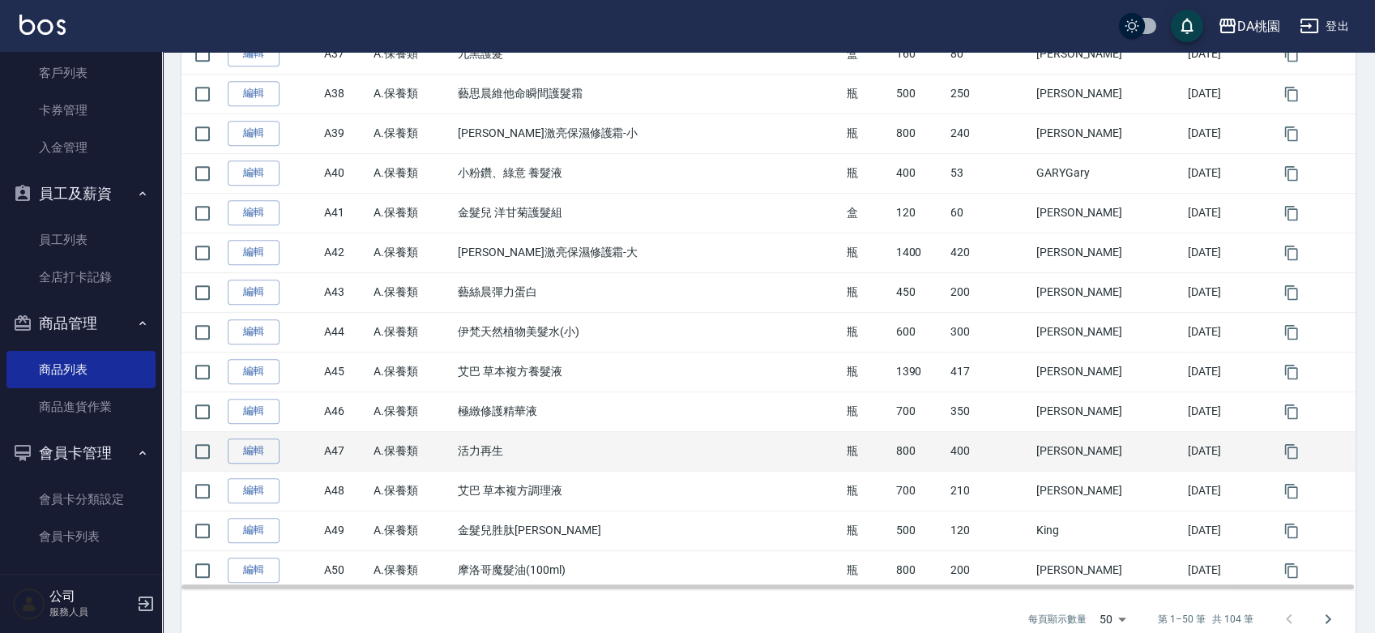
scroll to position [1799, 0]
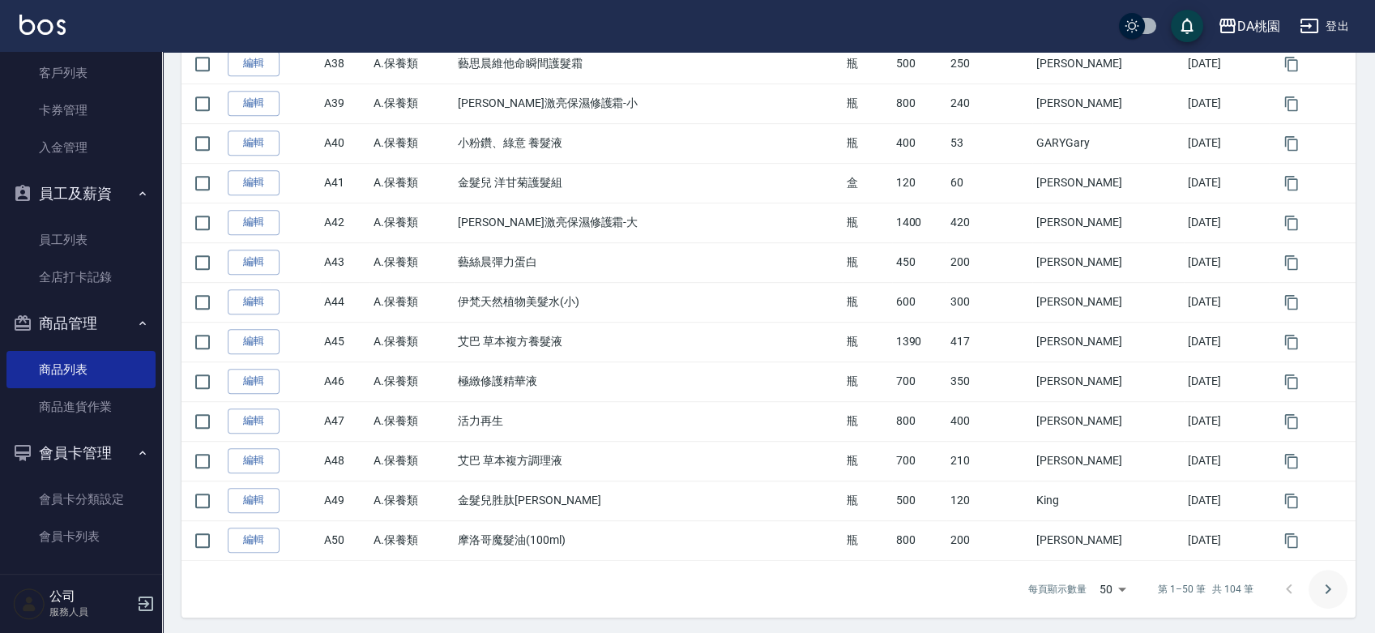
click at [1316, 583] on button "Go to next page" at bounding box center [1327, 588] width 39 height 39
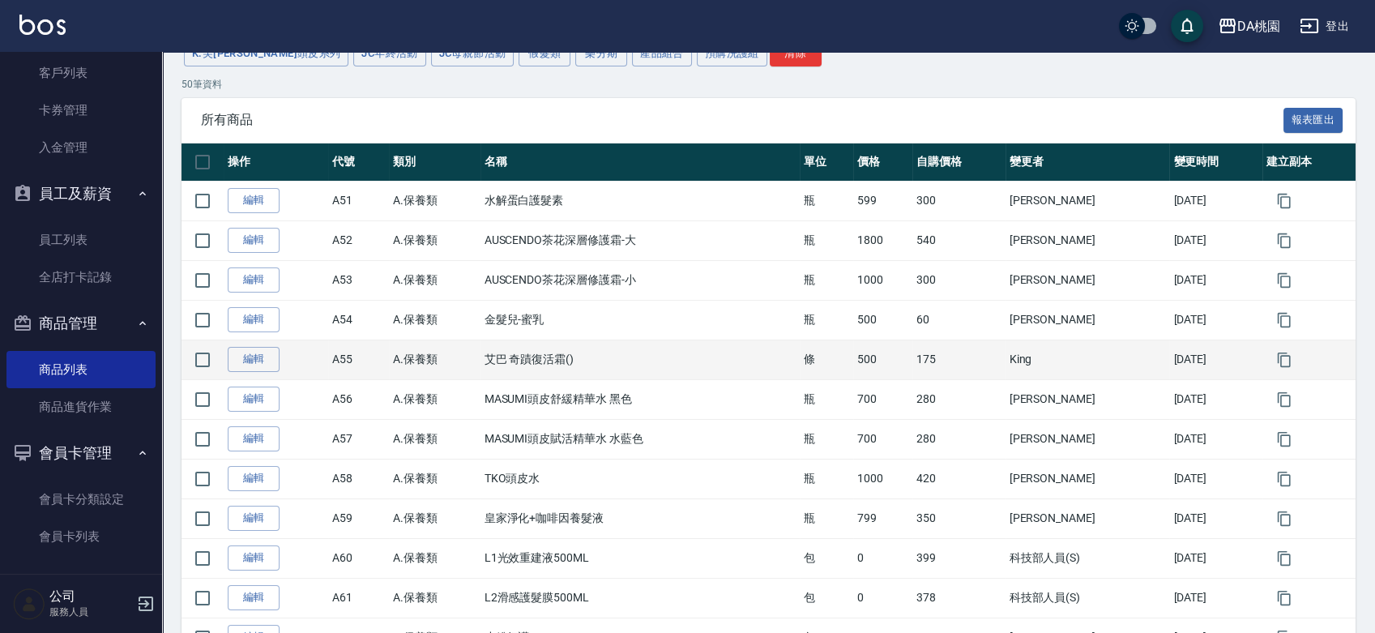
scroll to position [89, 0]
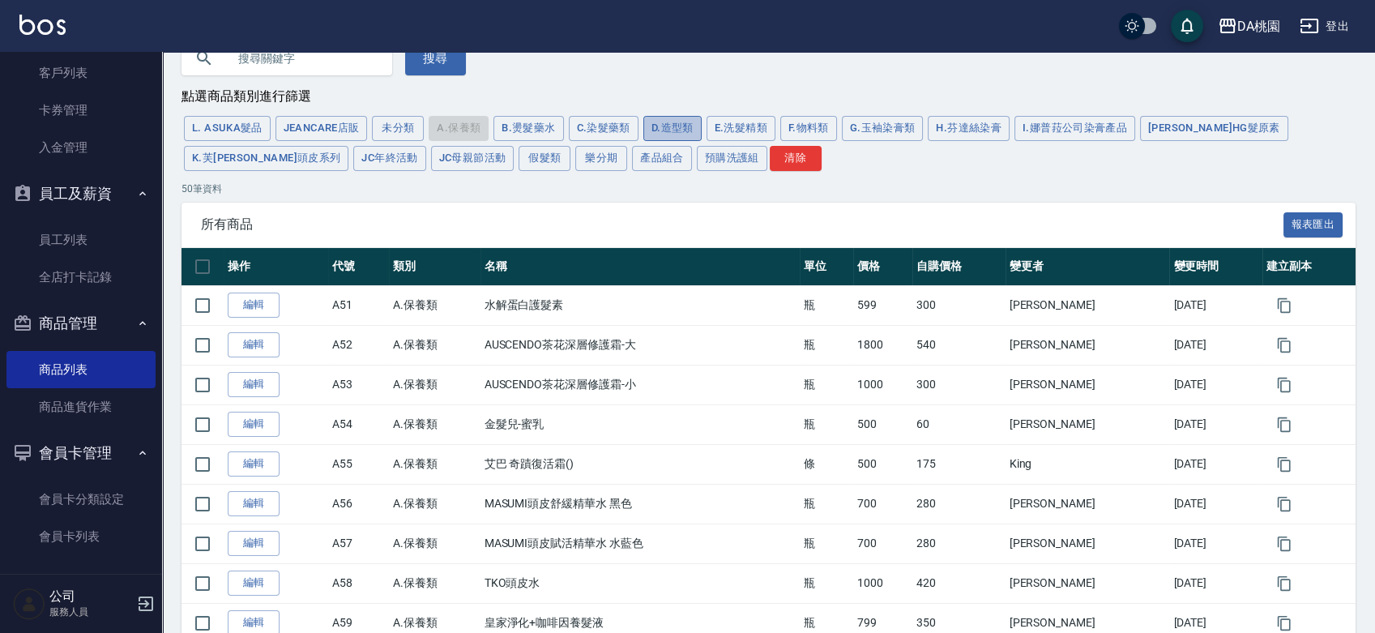
click at [679, 126] on button "D.造型類" at bounding box center [672, 128] width 58 height 25
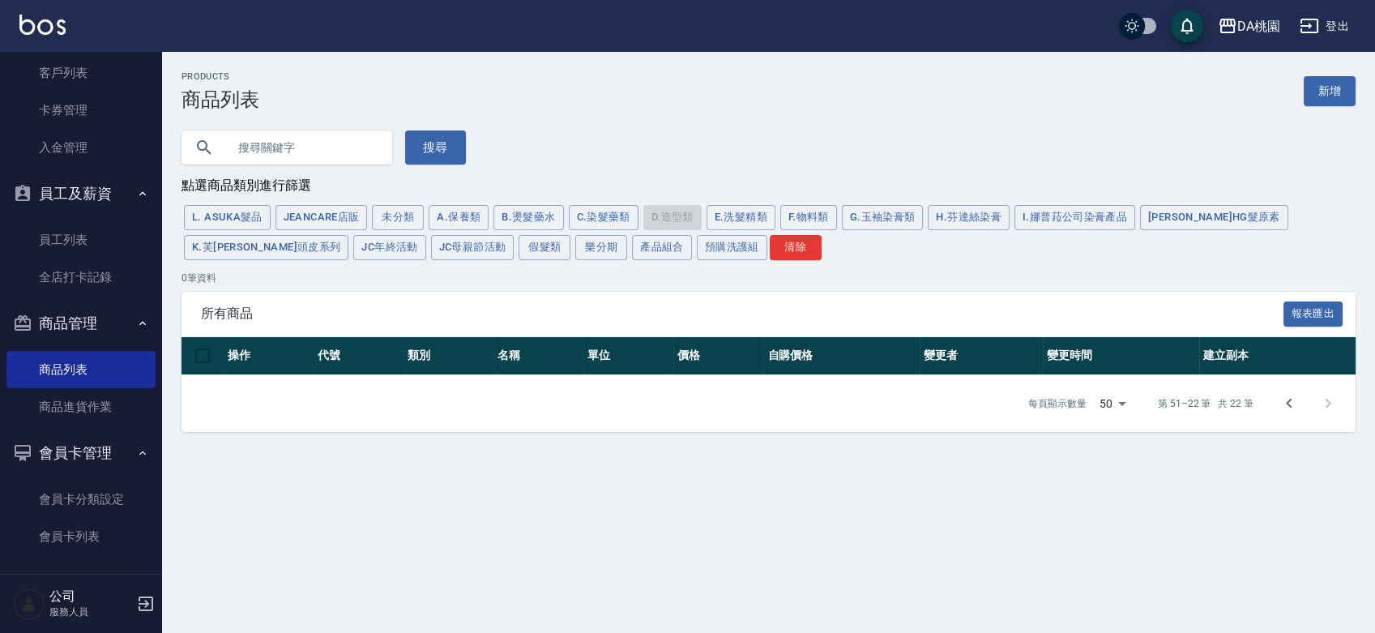
scroll to position [0, 0]
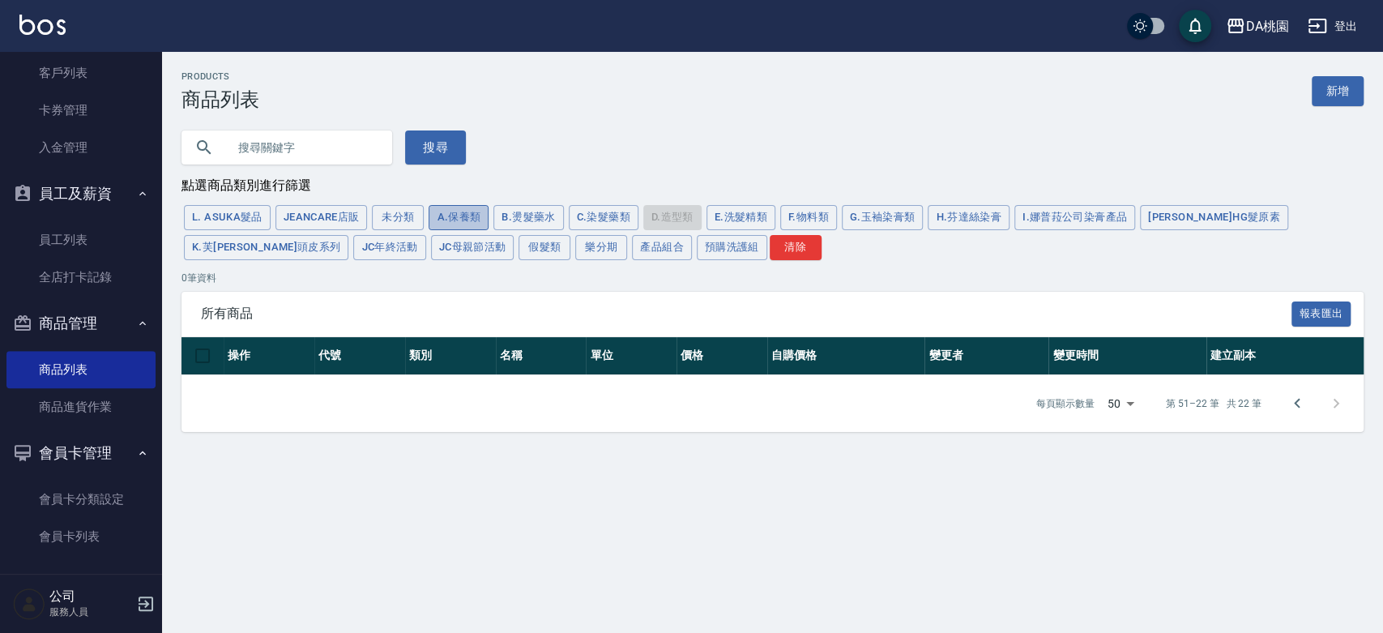
click at [458, 217] on button "A.保養類" at bounding box center [458, 217] width 60 height 25
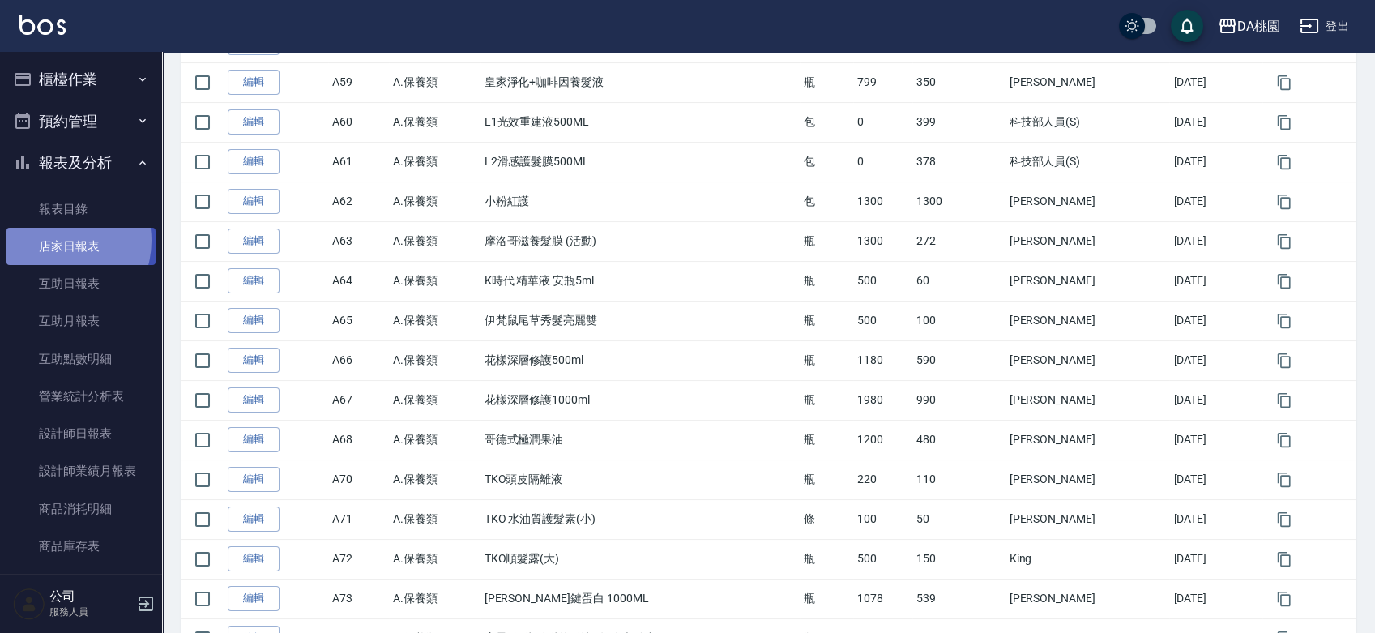
click at [56, 241] on link "店家日報表" at bounding box center [80, 246] width 149 height 37
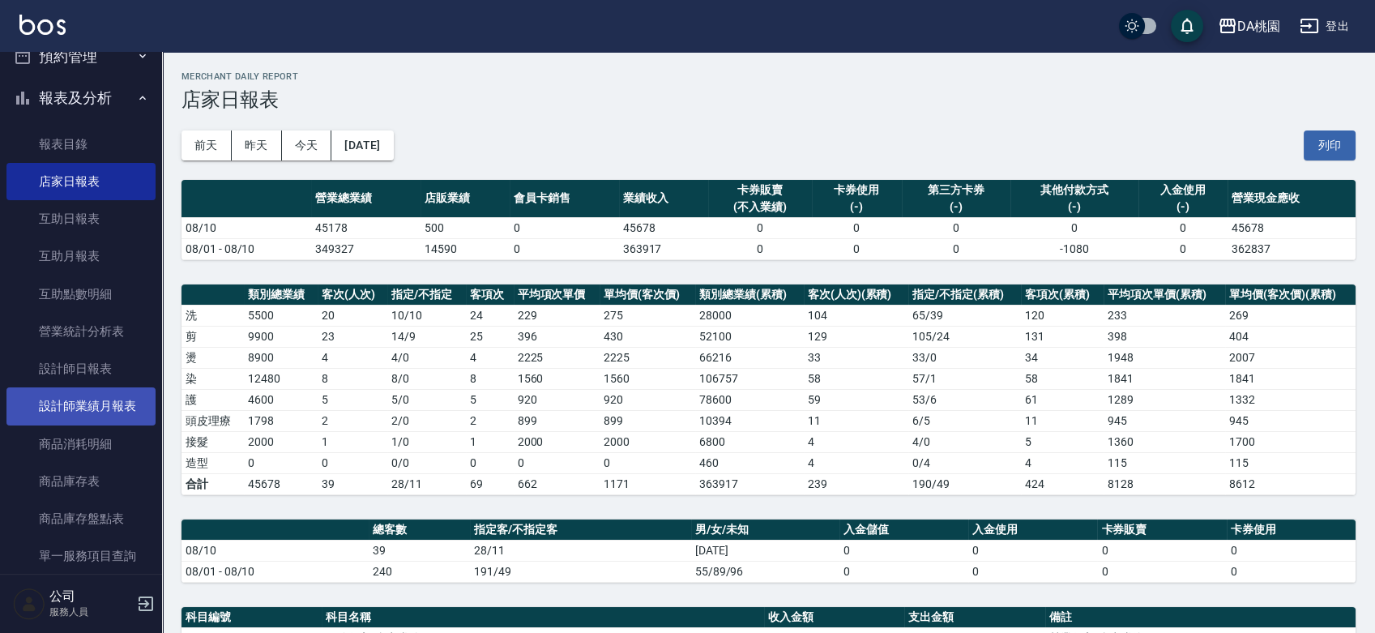
scroll to position [90, 0]
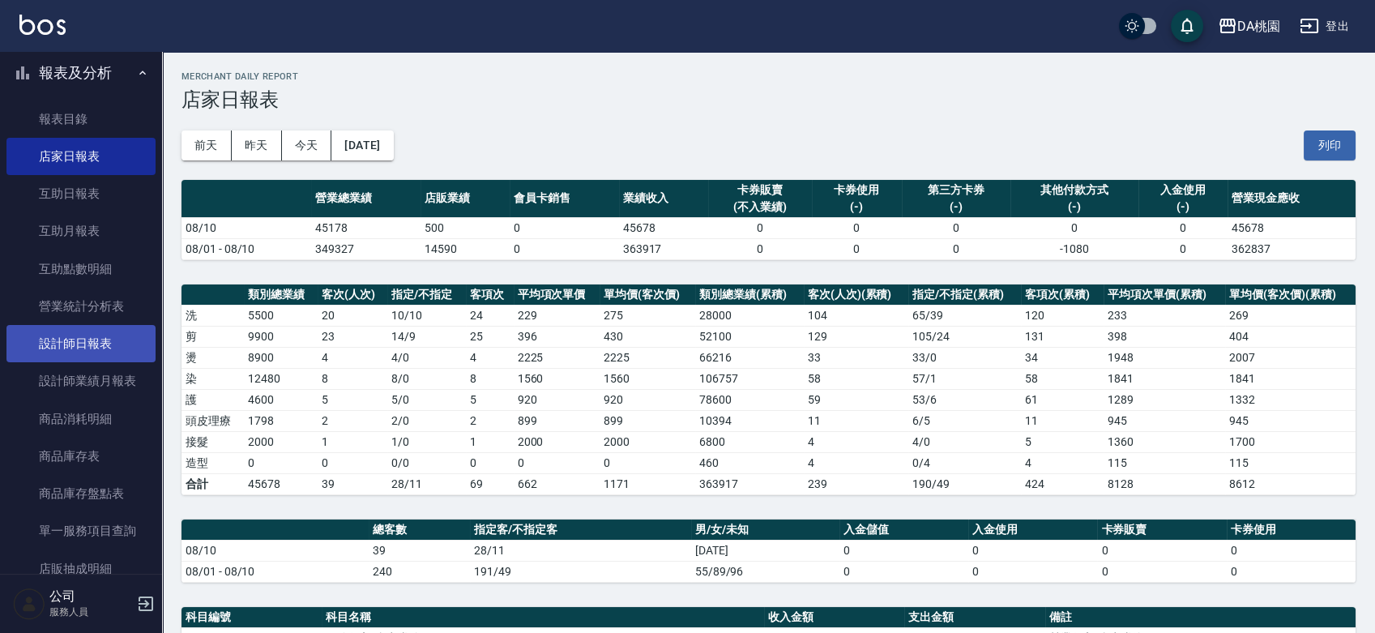
click at [86, 345] on link "設計師日報表" at bounding box center [80, 343] width 149 height 37
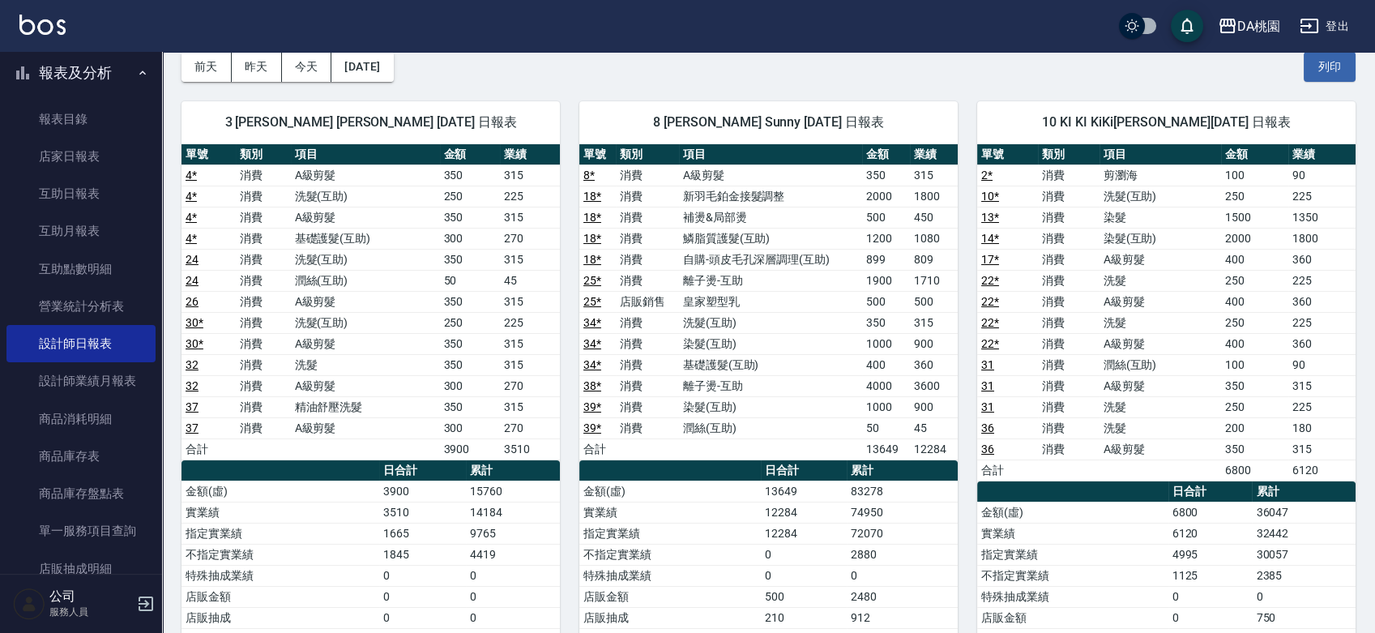
scroll to position [180, 0]
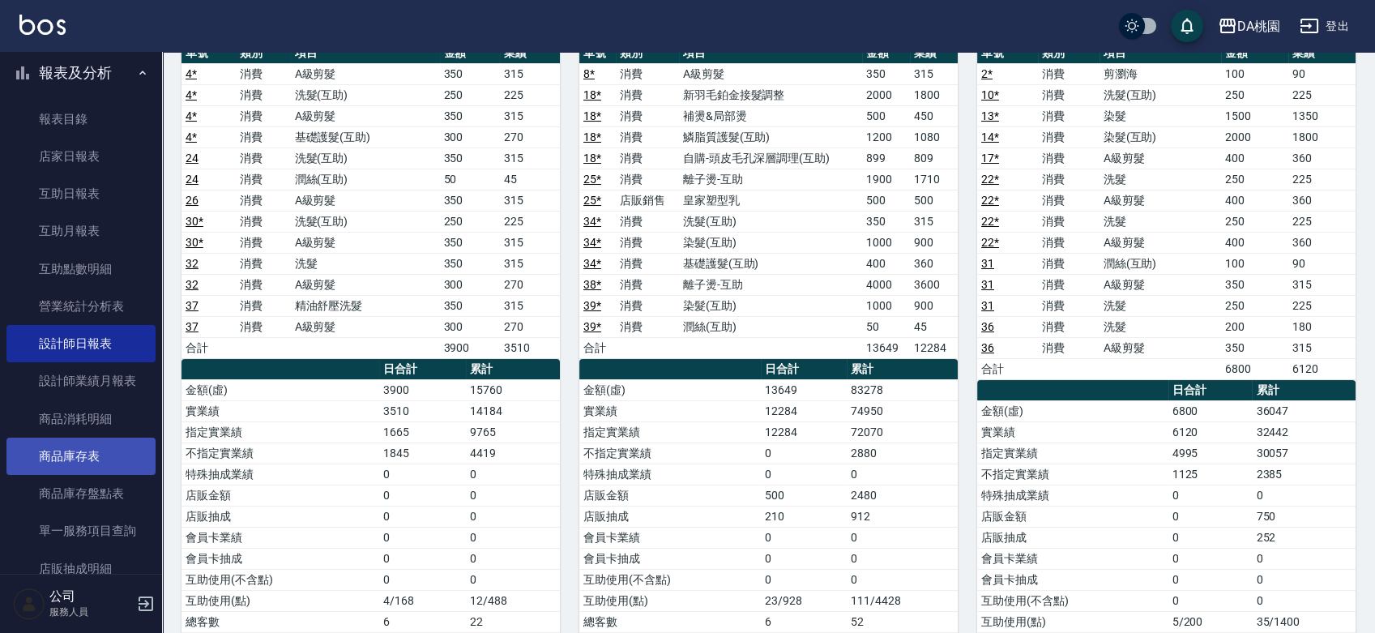
click at [101, 458] on link "商品庫存表" at bounding box center [80, 455] width 149 height 37
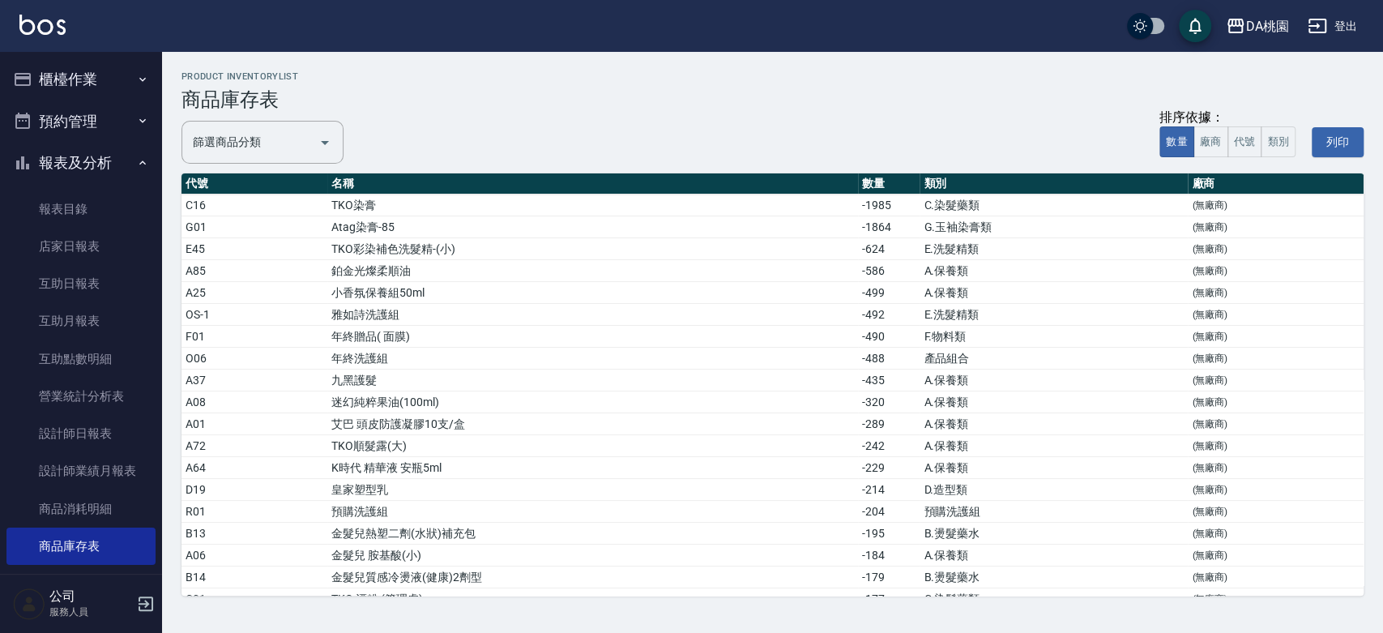
click at [85, 81] on button "櫃檯作業" at bounding box center [80, 79] width 149 height 42
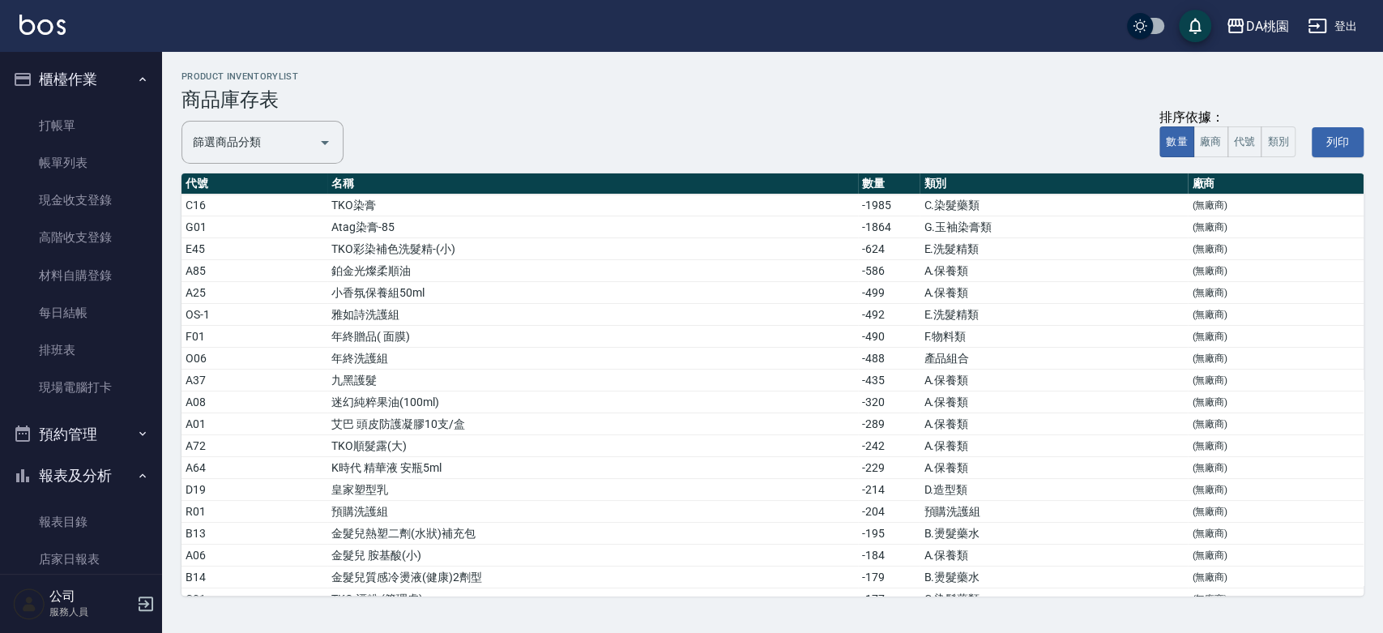
click at [83, 74] on button "櫃檯作業" at bounding box center [80, 79] width 149 height 42
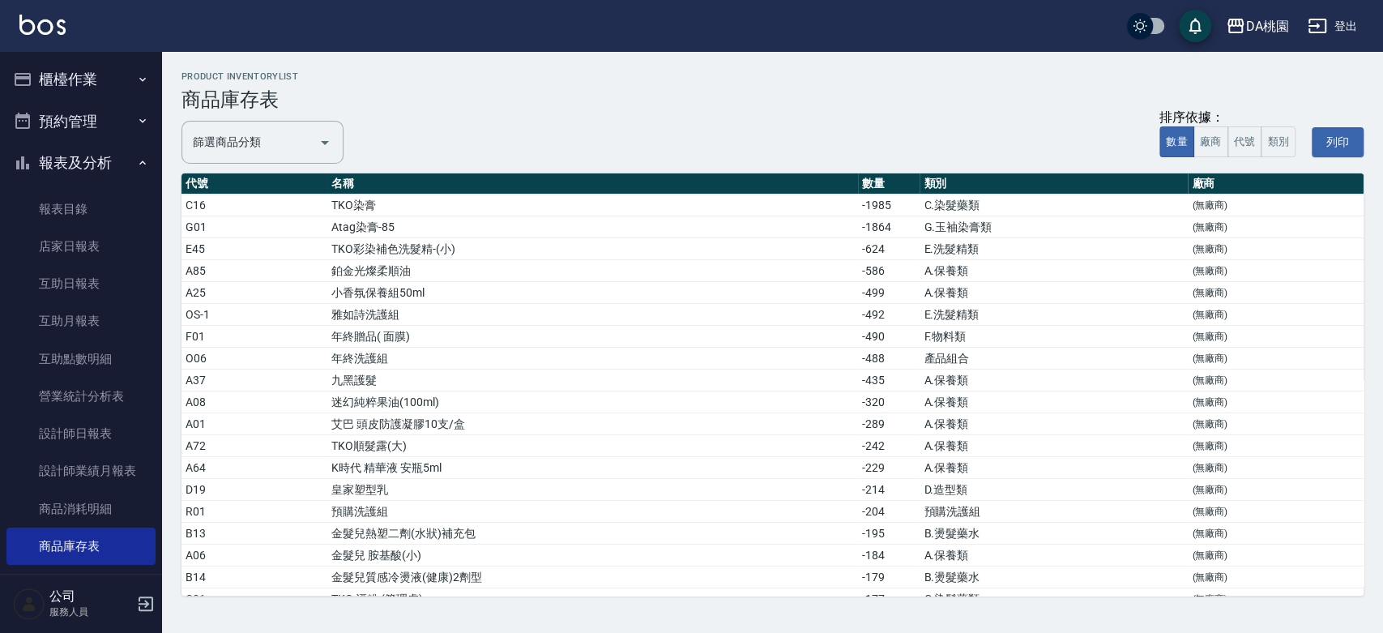
click at [62, 130] on button "預約管理" at bounding box center [80, 121] width 149 height 42
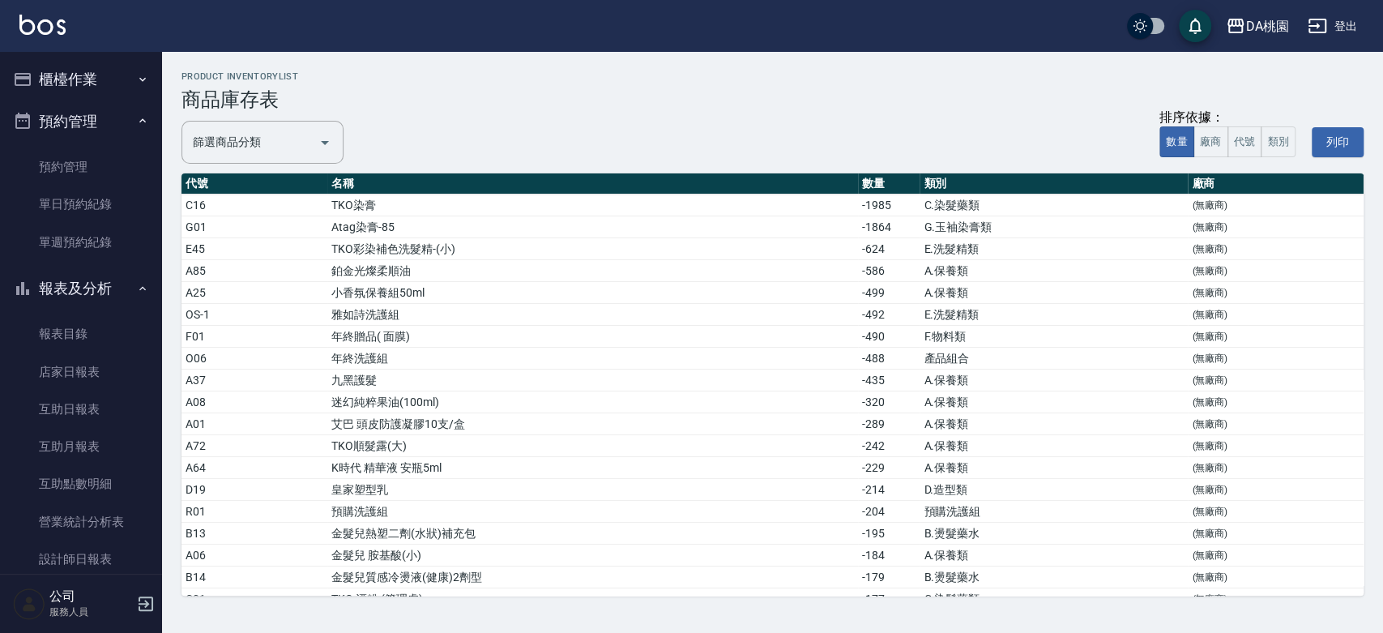
click at [62, 129] on button "預約管理" at bounding box center [80, 121] width 149 height 42
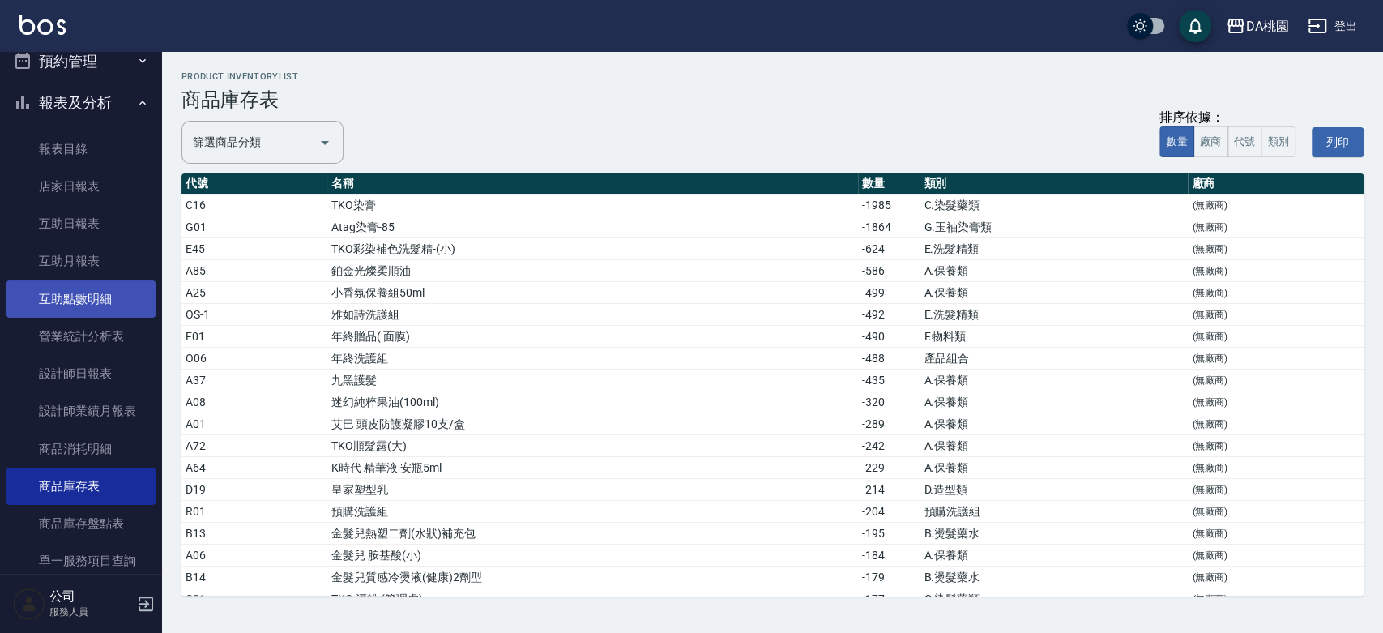
scroll to position [90, 0]
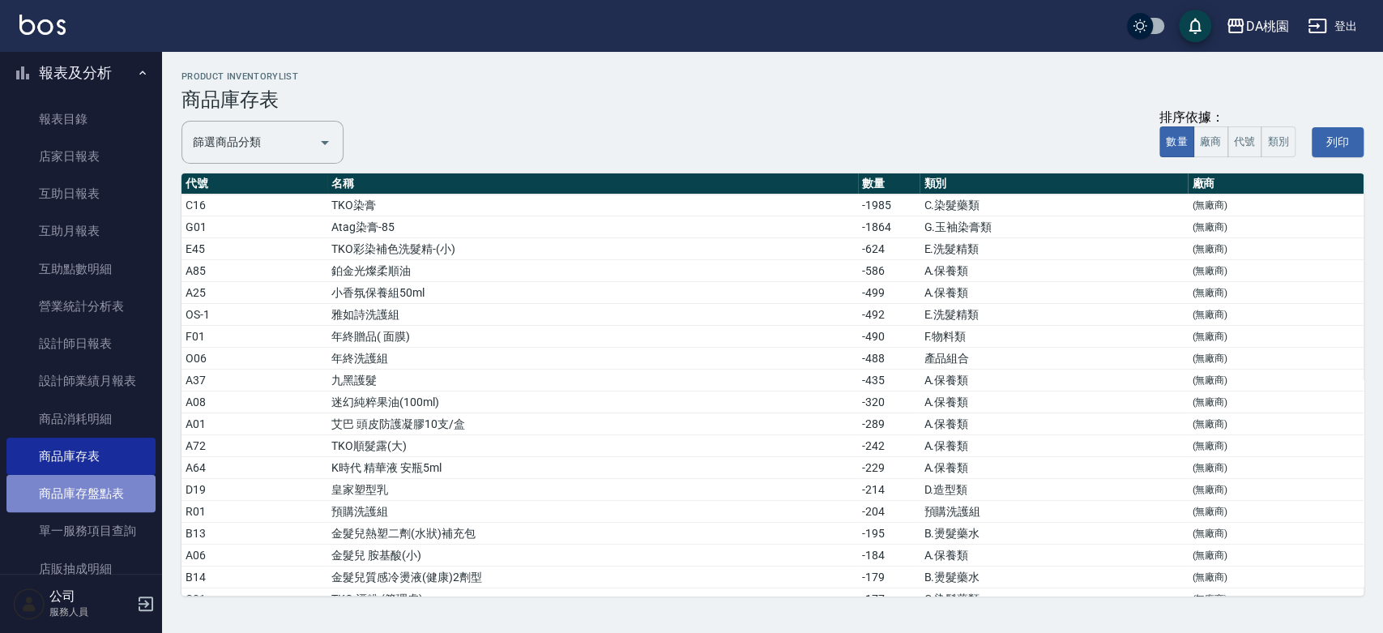
click at [84, 489] on link "商品庫存盤點表" at bounding box center [80, 493] width 149 height 37
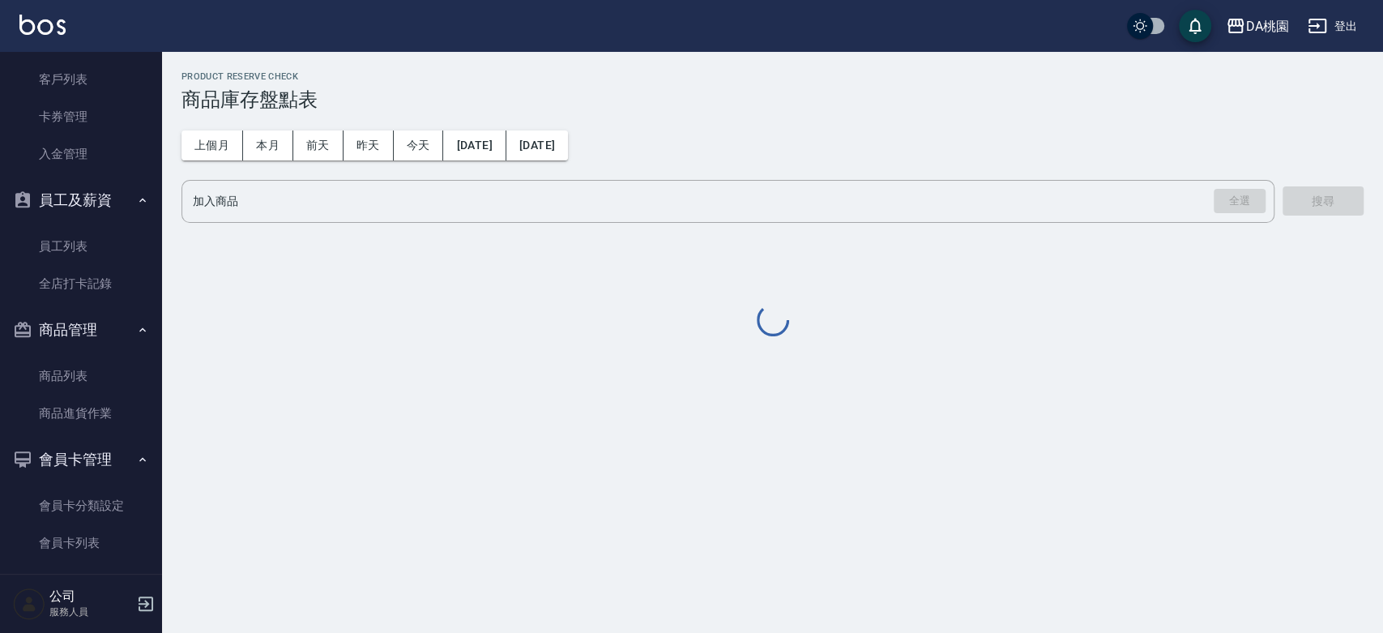
scroll to position [719, 0]
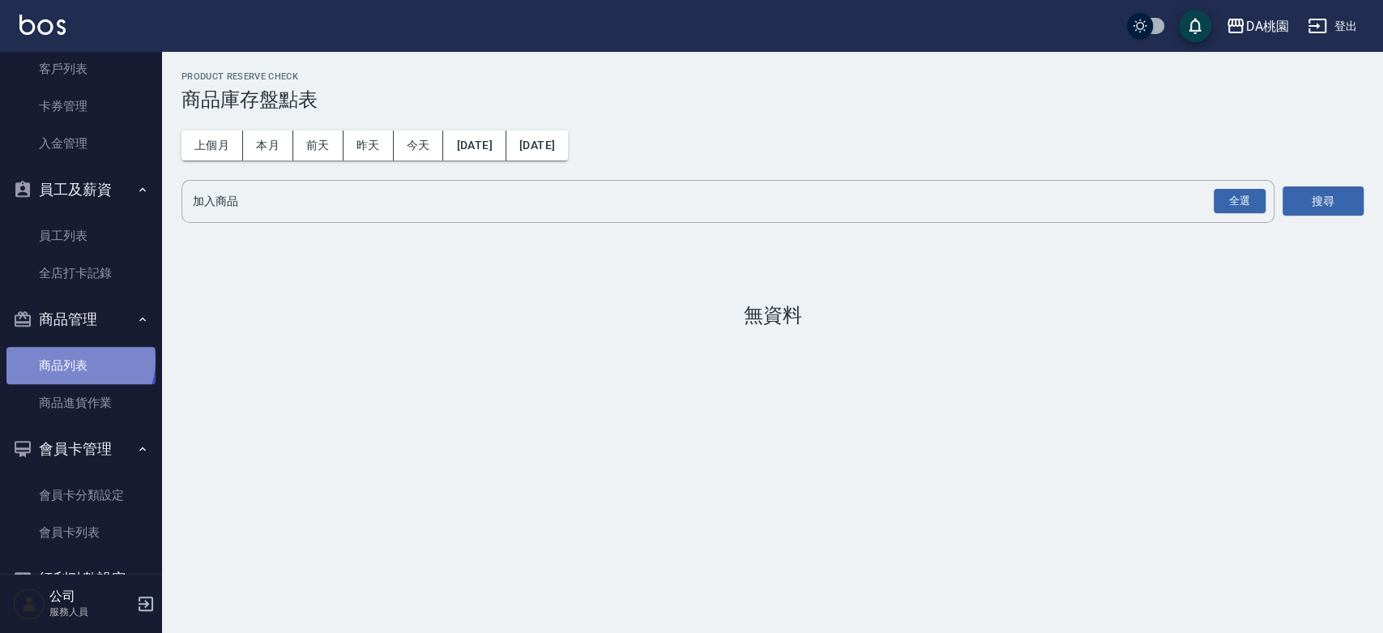
click at [79, 359] on link "商品列表" at bounding box center [80, 365] width 149 height 37
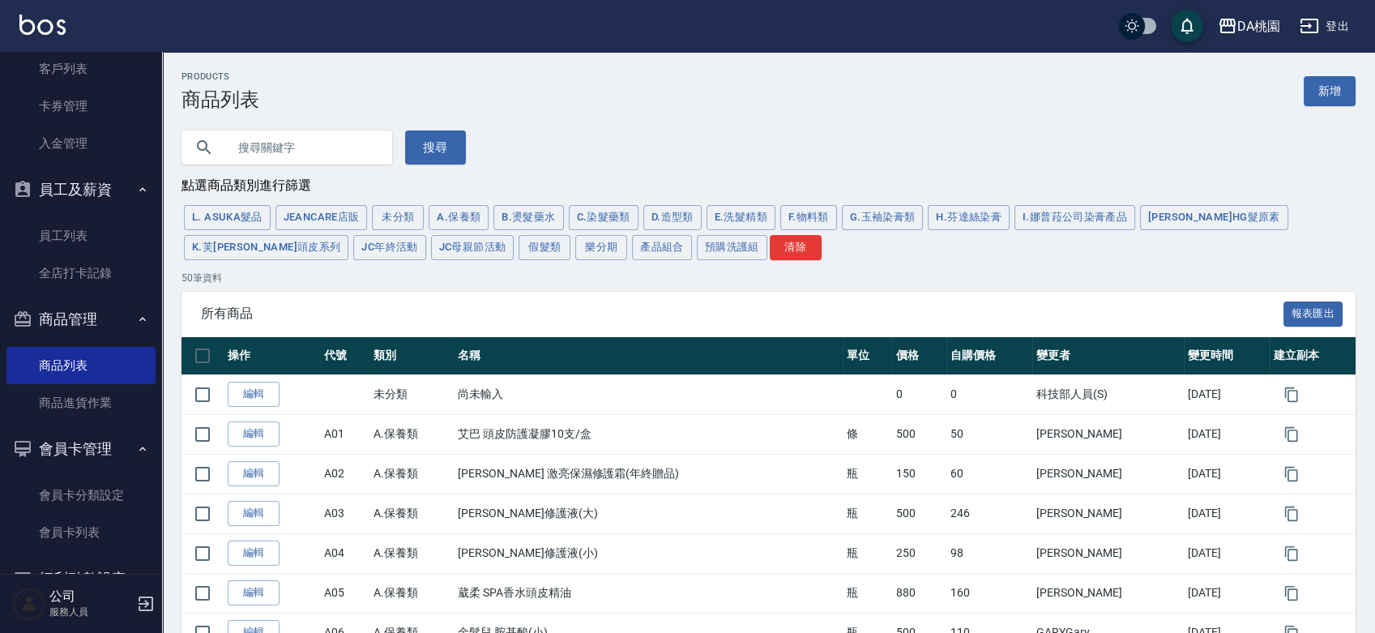
click at [337, 136] on input "text" at bounding box center [303, 148] width 152 height 44
type input "c"
type input "ㄏ"
type input "皇家"
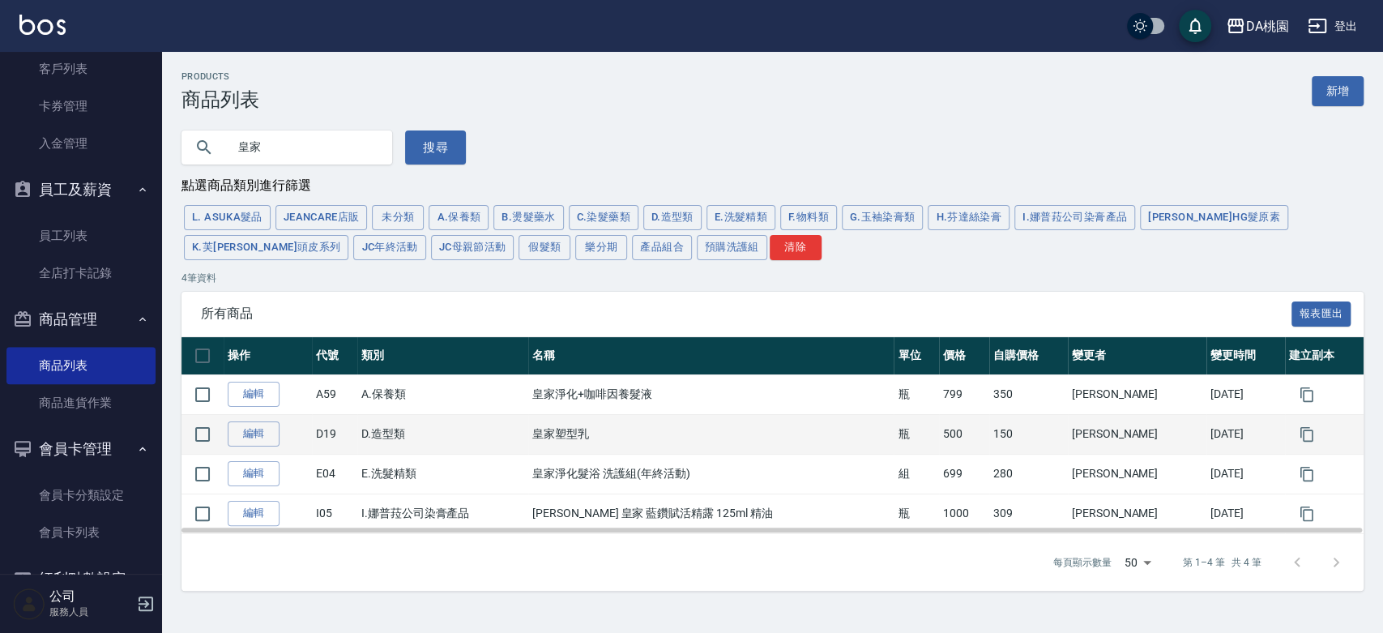
click at [626, 436] on td "皇家塑型乳" at bounding box center [710, 434] width 365 height 40
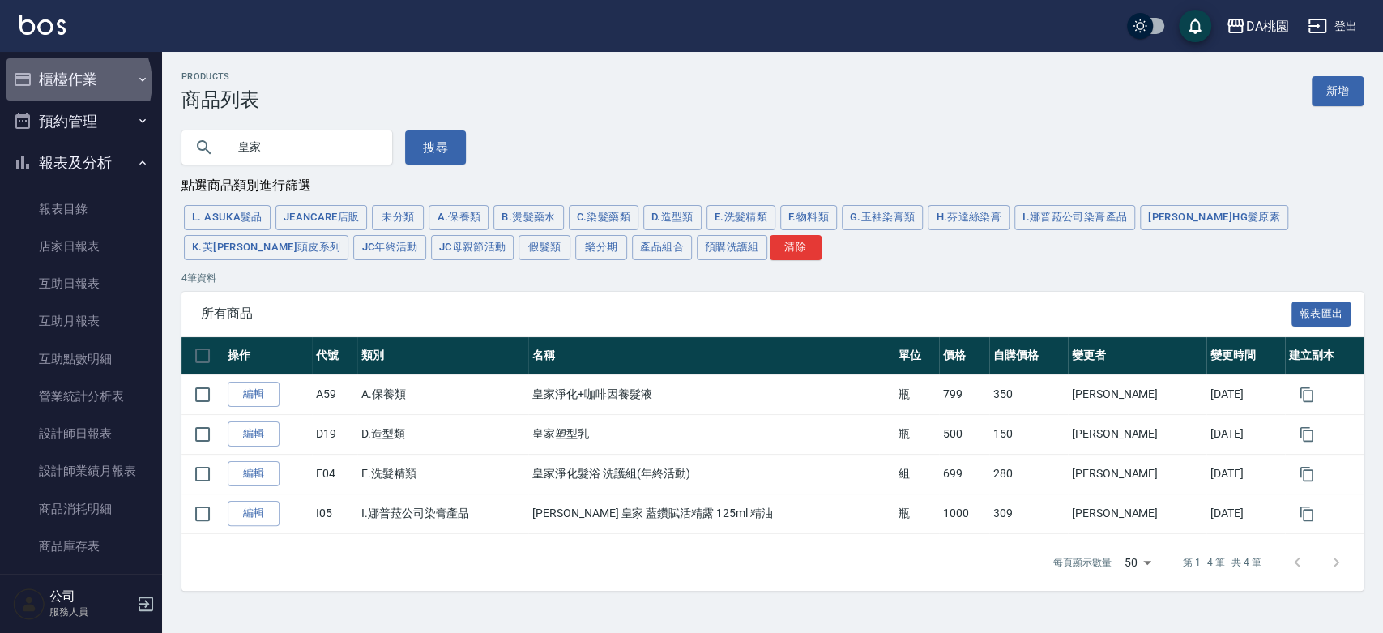
click at [76, 83] on button "櫃檯作業" at bounding box center [80, 79] width 149 height 42
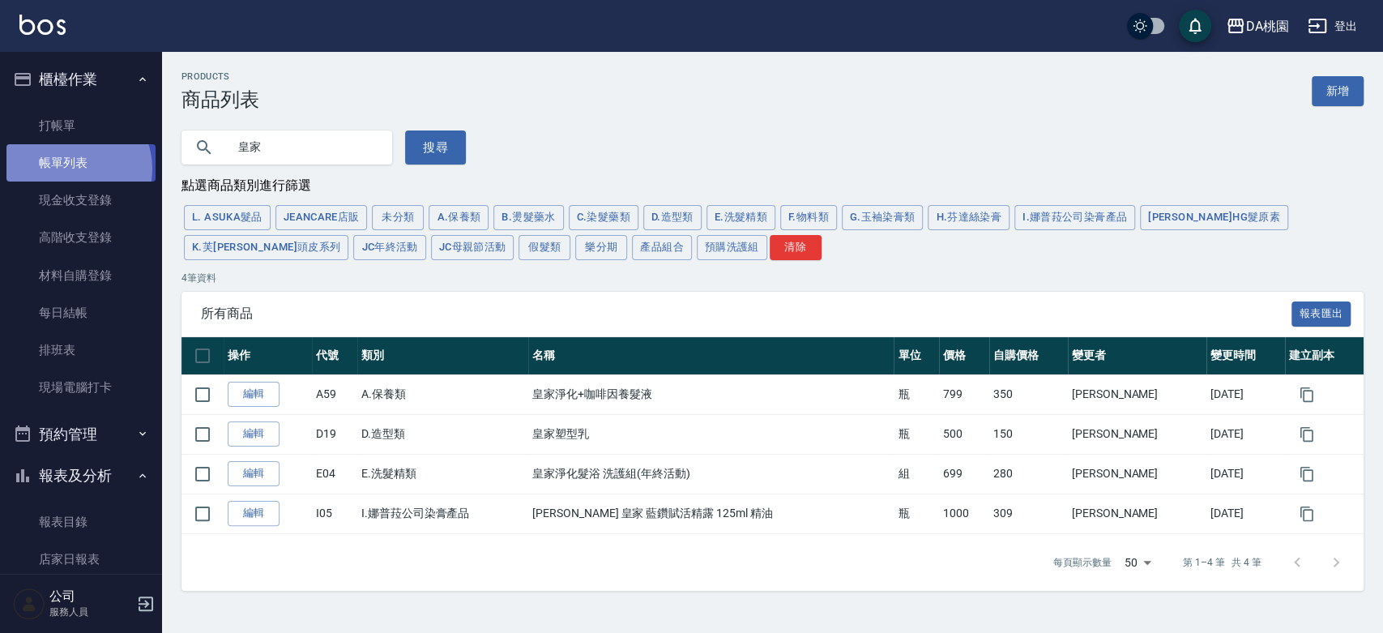
click at [72, 168] on link "帳單列表" at bounding box center [80, 162] width 149 height 37
